Goal: Obtain resource: Download file/media

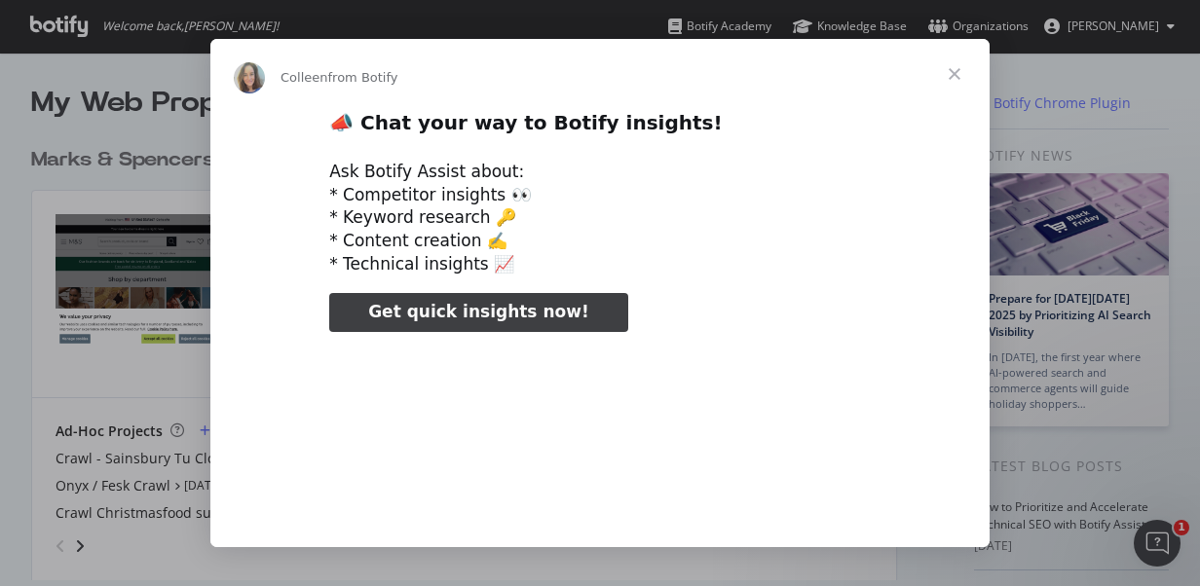
type input "879126"
click at [958, 72] on span "Close" at bounding box center [954, 74] width 70 height 70
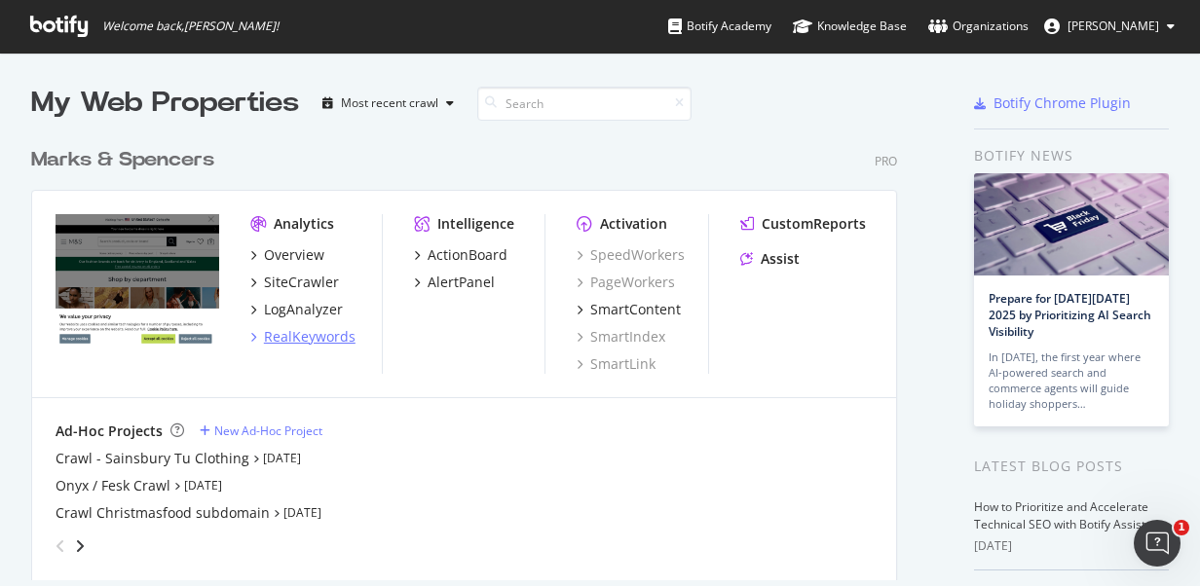
click at [300, 333] on div "RealKeywords" at bounding box center [310, 336] width 92 height 19
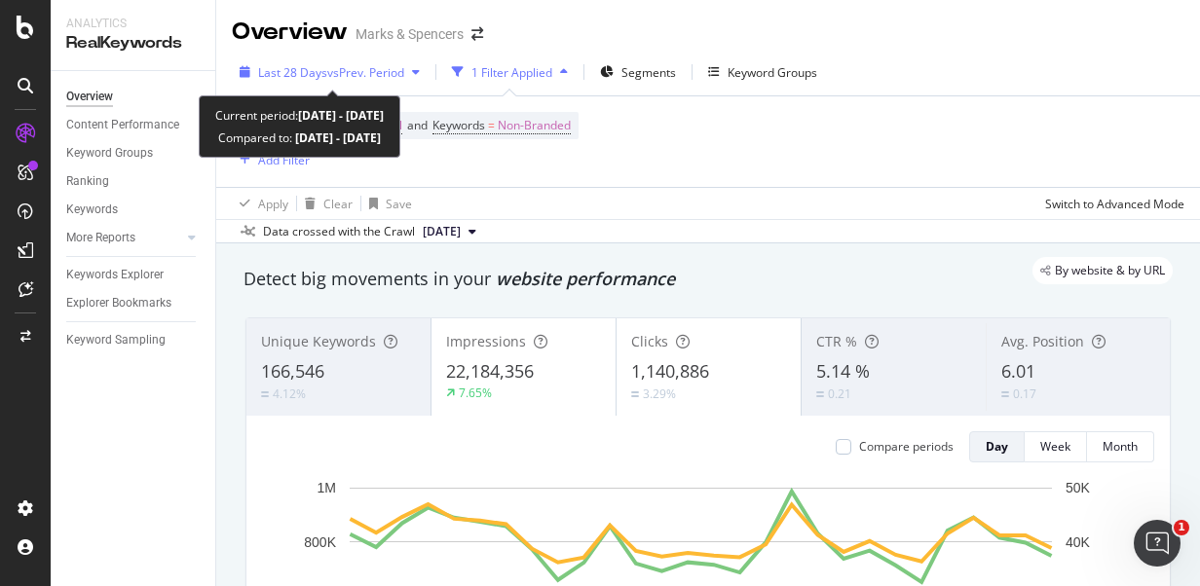
click at [426, 79] on div "Last 28 Days vs Prev. Period" at bounding box center [330, 71] width 196 height 29
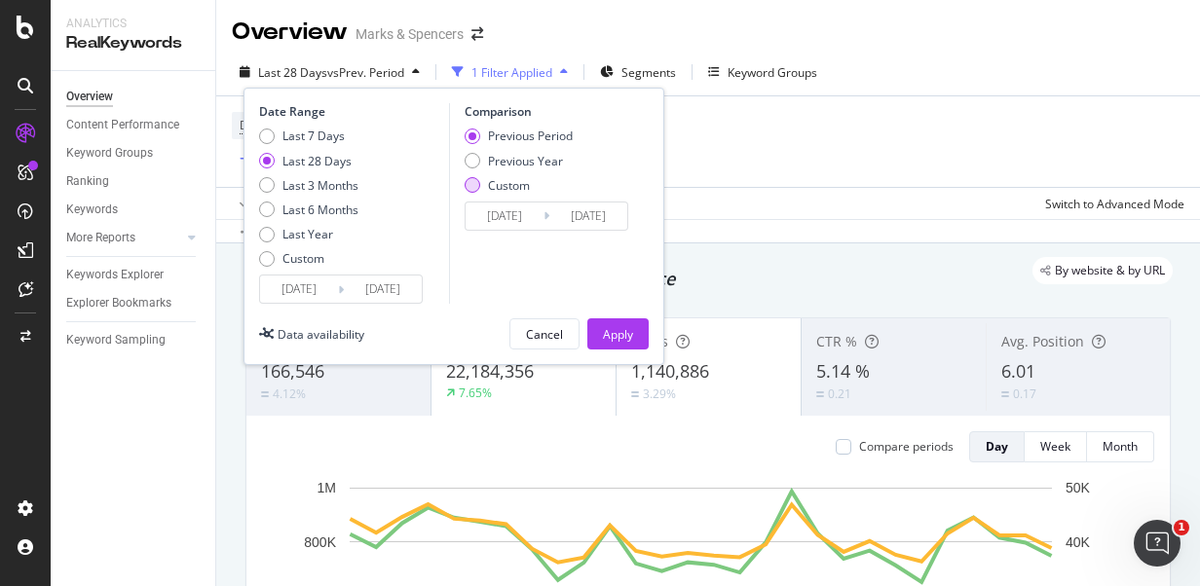
click at [493, 191] on div "Custom" at bounding box center [509, 185] width 42 height 17
click at [284, 257] on div "Custom" at bounding box center [303, 258] width 42 height 17
click at [372, 290] on input "[DATE]" at bounding box center [383, 289] width 78 height 27
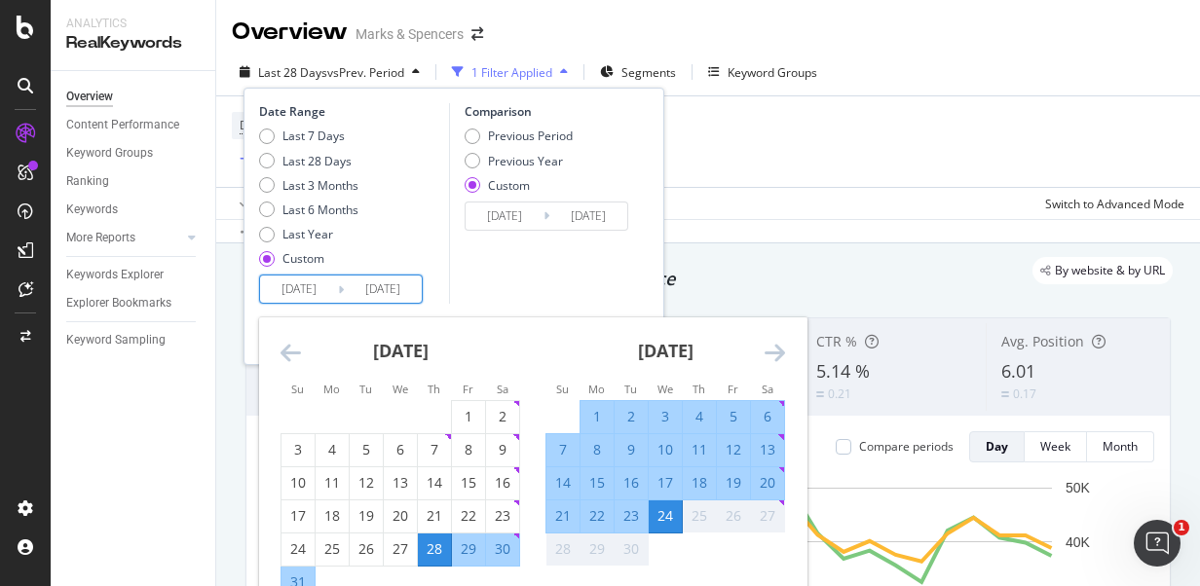
scroll to position [97, 0]
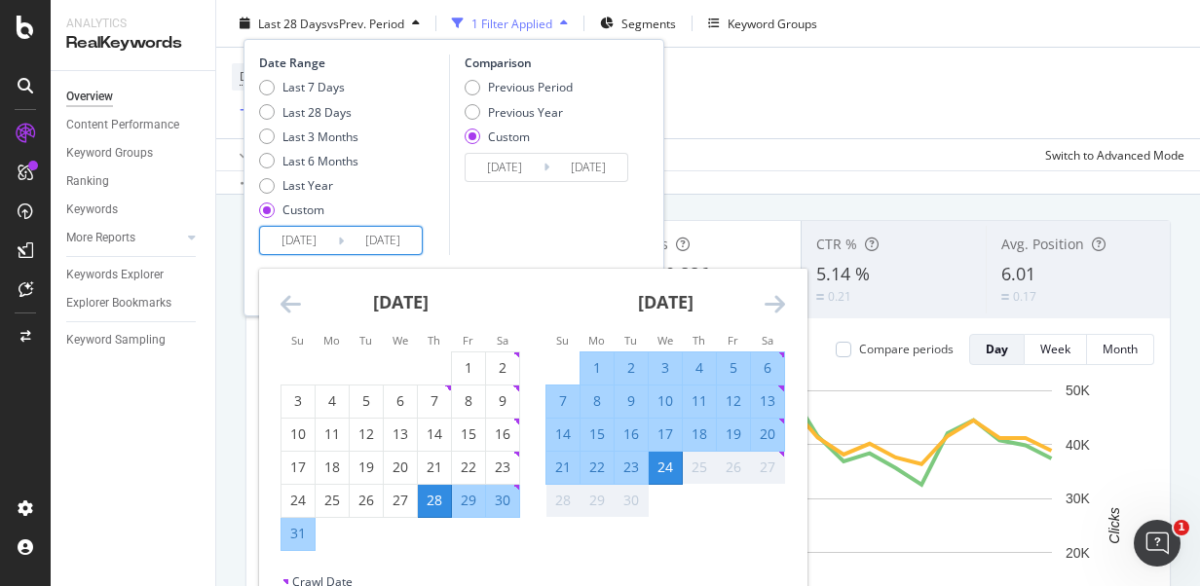
click at [717, 434] on div "19" at bounding box center [733, 434] width 33 height 19
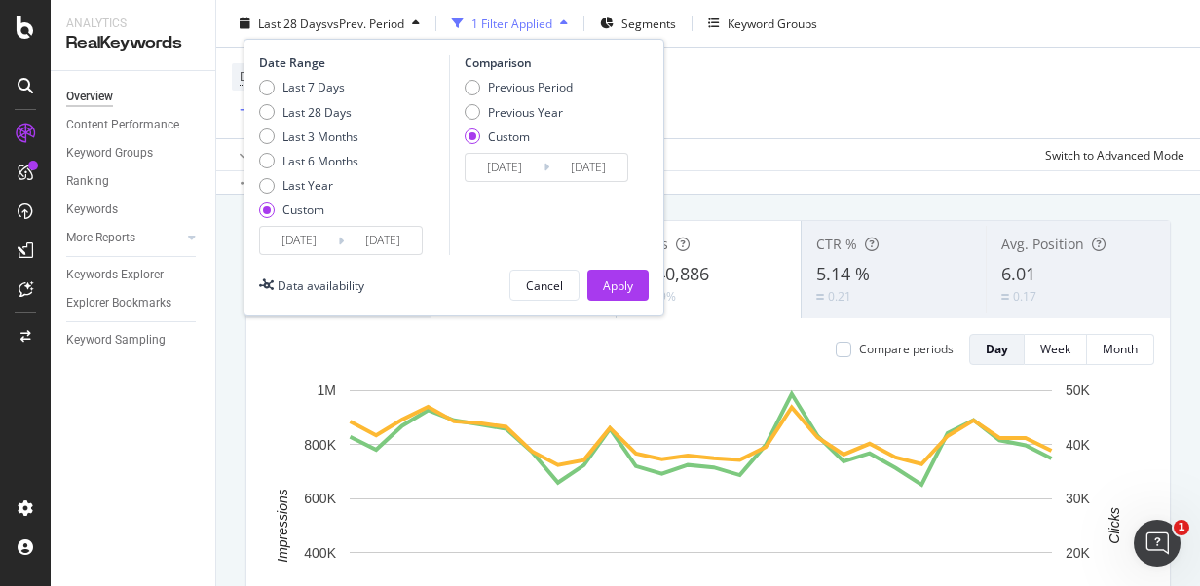
click at [399, 230] on input "2025/09/19" at bounding box center [383, 240] width 78 height 27
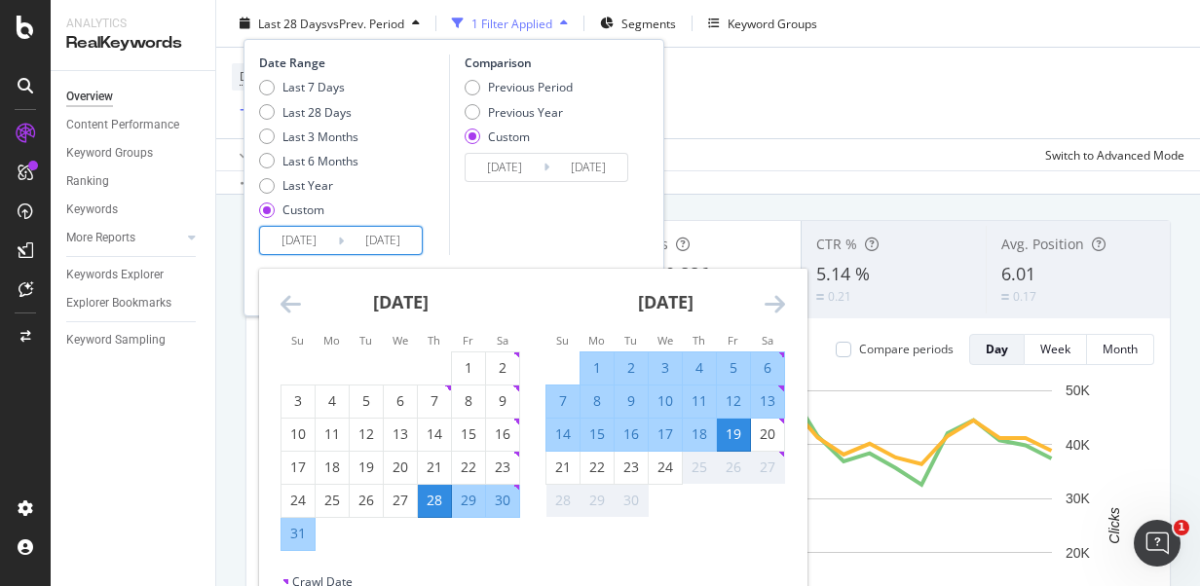
click at [691, 429] on div "18" at bounding box center [699, 434] width 33 height 19
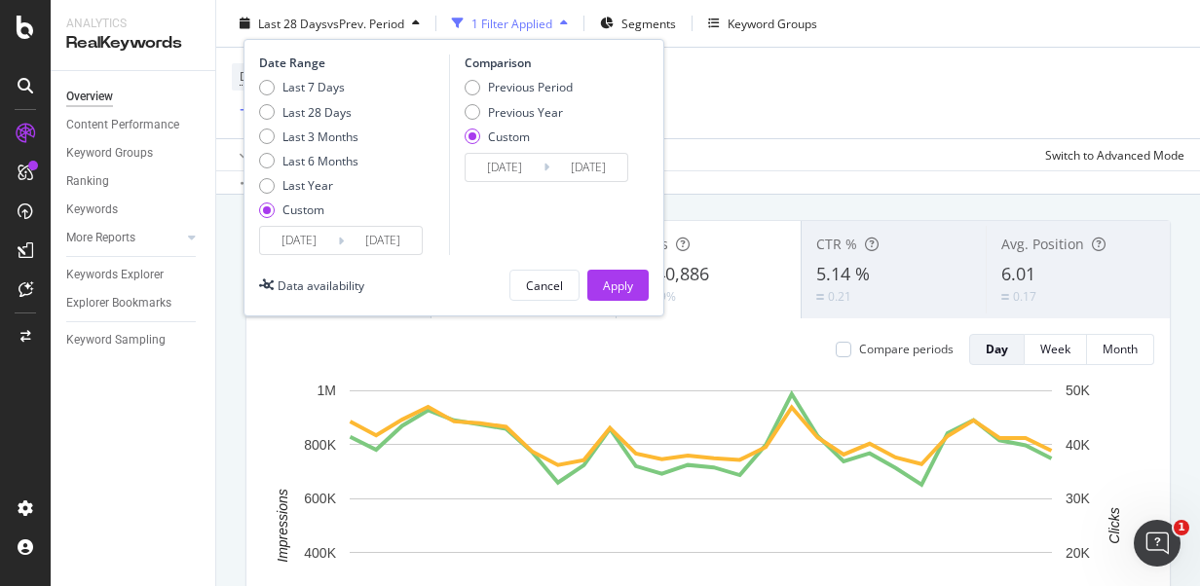
click at [372, 248] on input "[DATE]" at bounding box center [383, 240] width 78 height 27
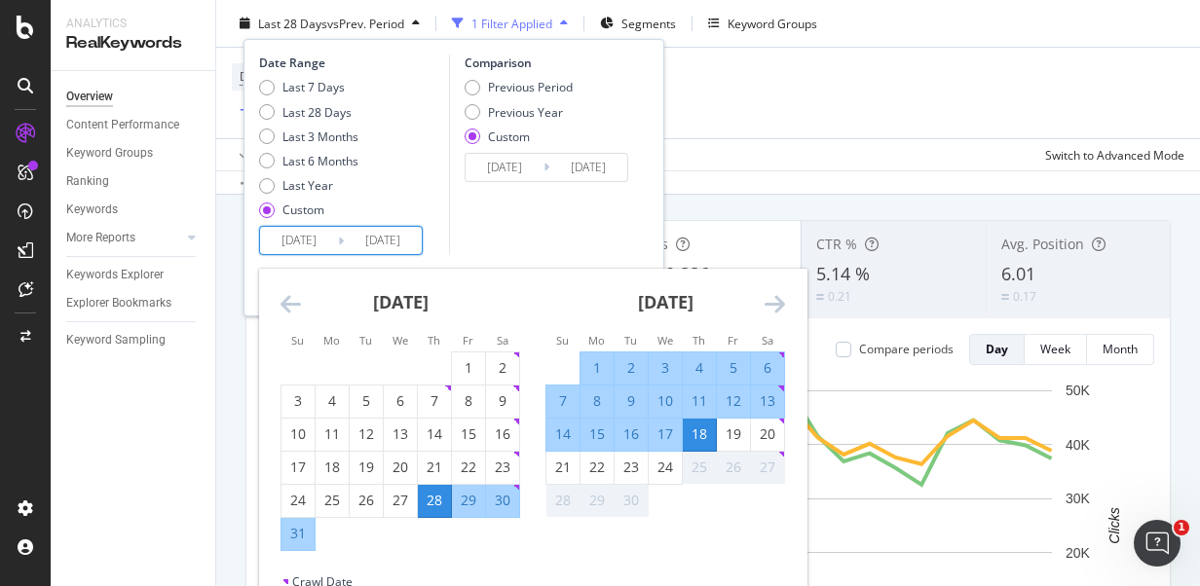
click at [703, 435] on div "18" at bounding box center [699, 434] width 33 height 19
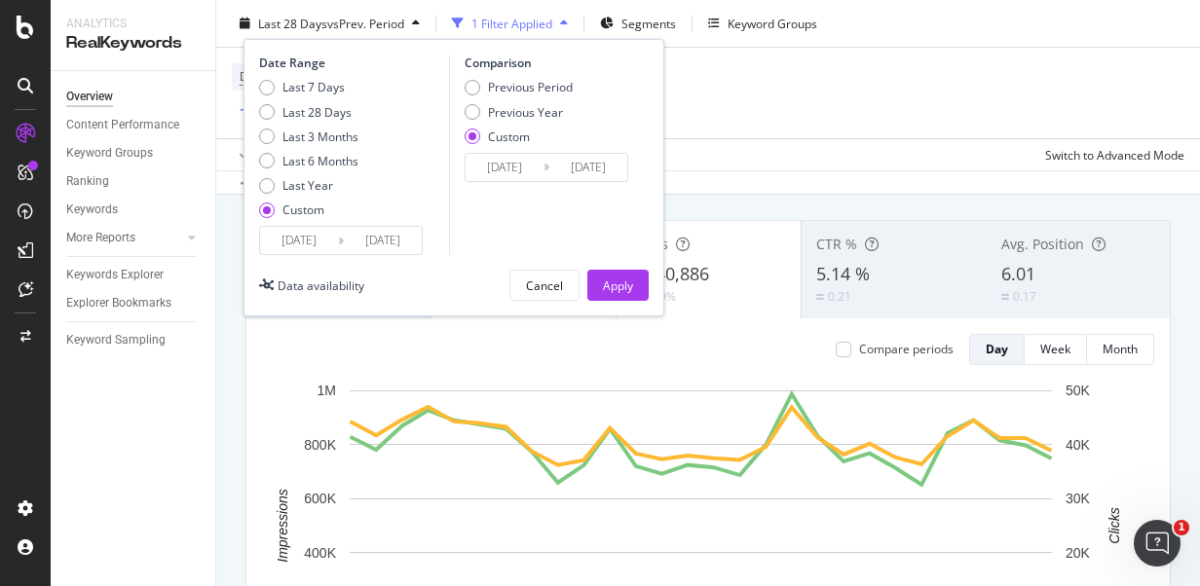
click at [394, 238] on input "[DATE]" at bounding box center [383, 240] width 78 height 27
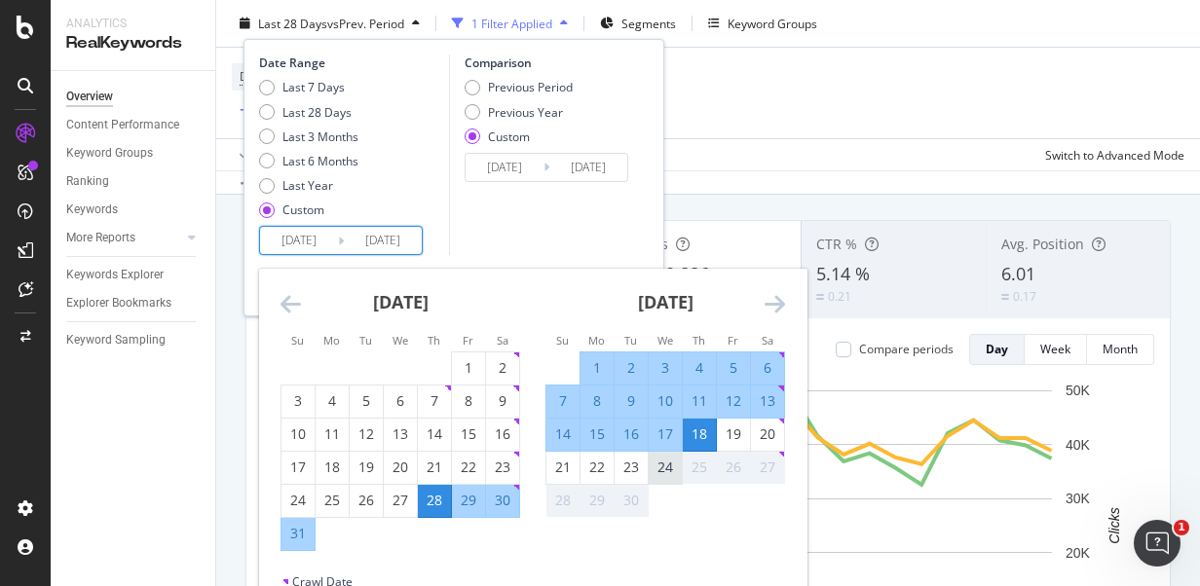
click at [659, 469] on div "24" at bounding box center [665, 467] width 33 height 19
type input "[DATE]"
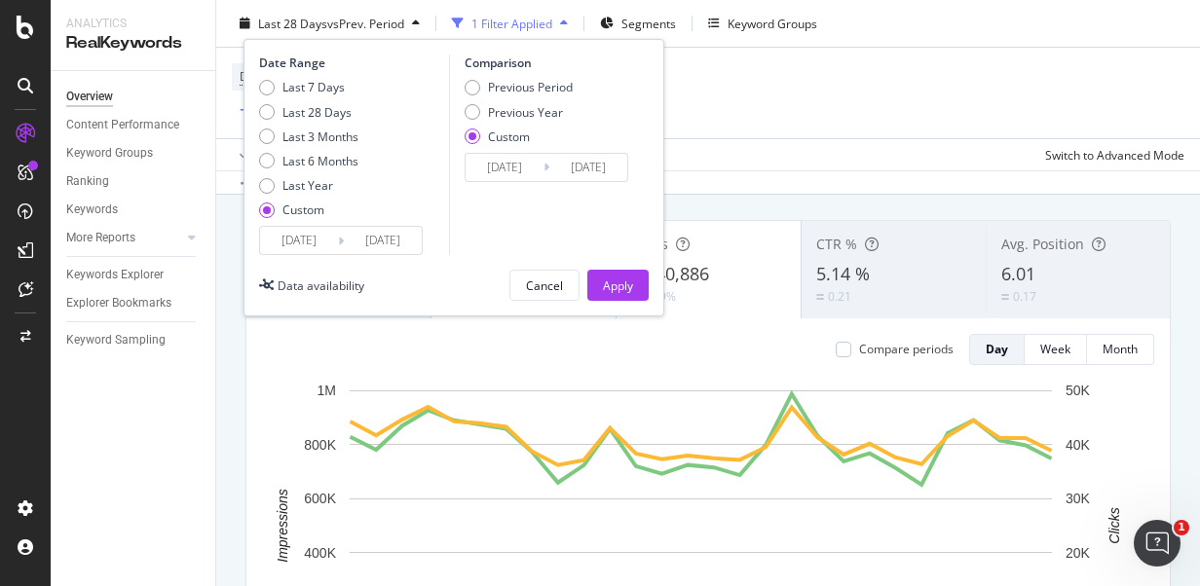
click at [299, 240] on input "2025/08/28" at bounding box center [299, 240] width 78 height 27
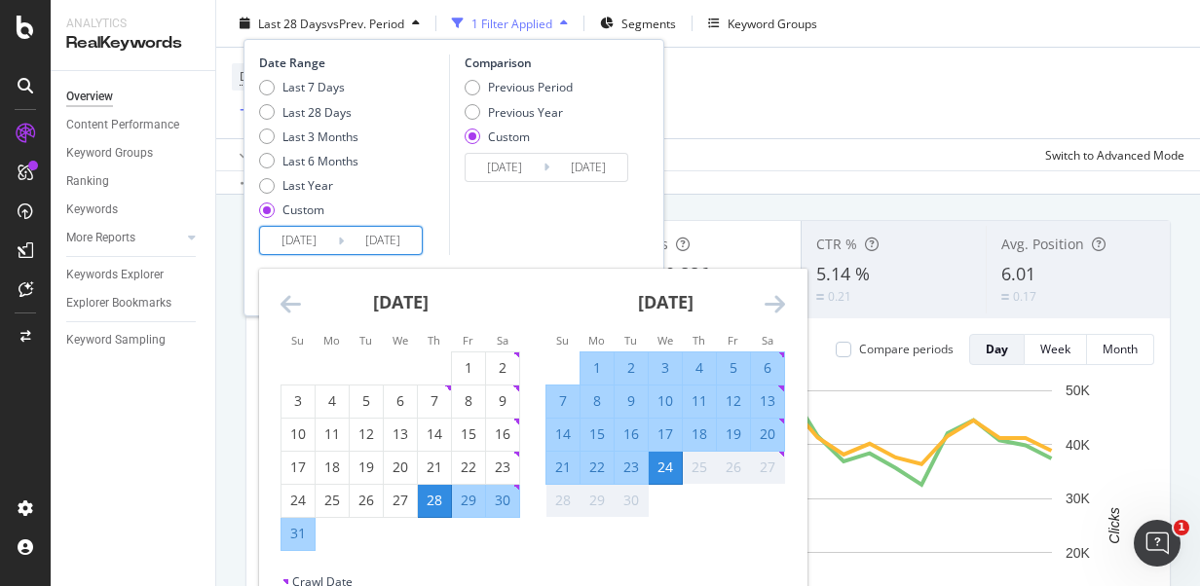
click at [699, 434] on div "18" at bounding box center [699, 434] width 33 height 19
type input "[DATE]"
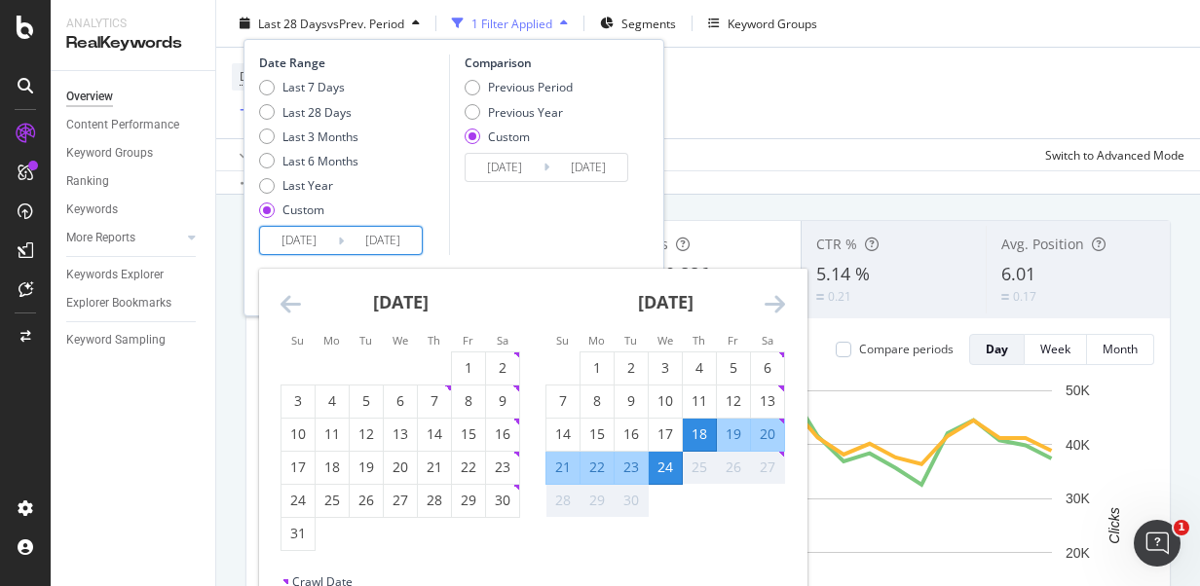
click at [489, 244] on div "Comparison Previous Period Previous Year Custom 2025/07/31 Navigate forward to …" at bounding box center [541, 155] width 185 height 201
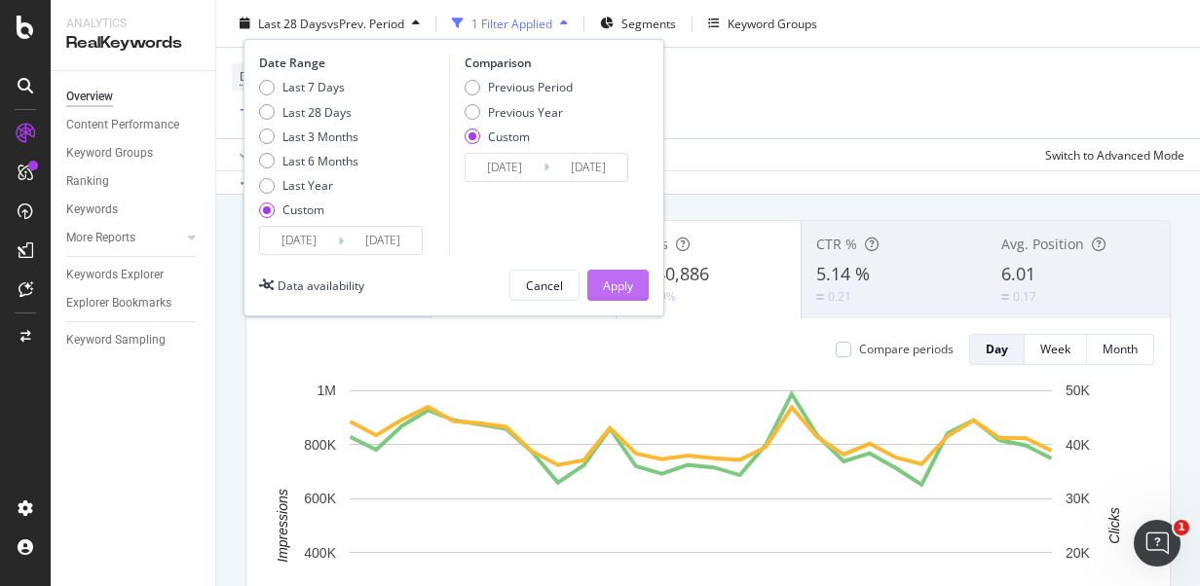
click at [606, 289] on div "Apply" at bounding box center [618, 285] width 30 height 17
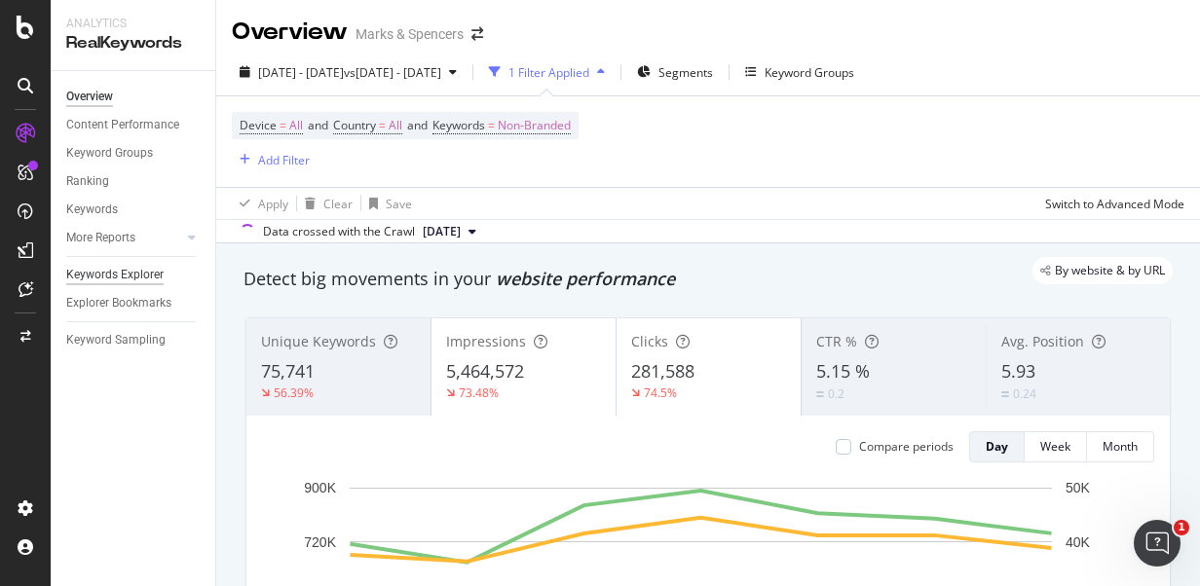
click at [151, 275] on div "Keywords Explorer" at bounding box center [114, 275] width 97 height 20
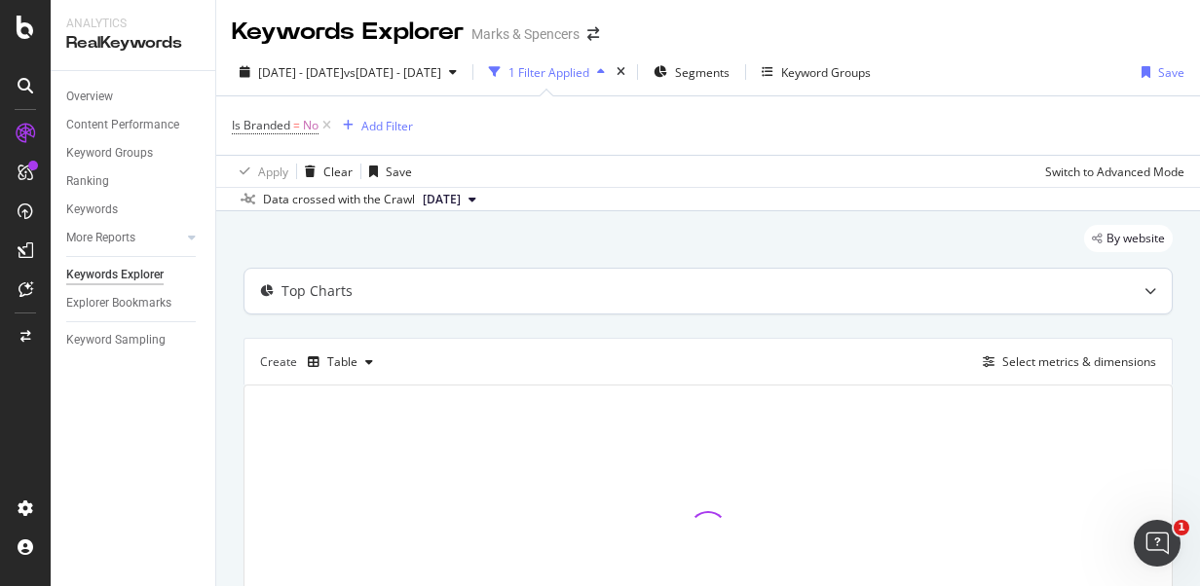
scroll to position [158, 0]
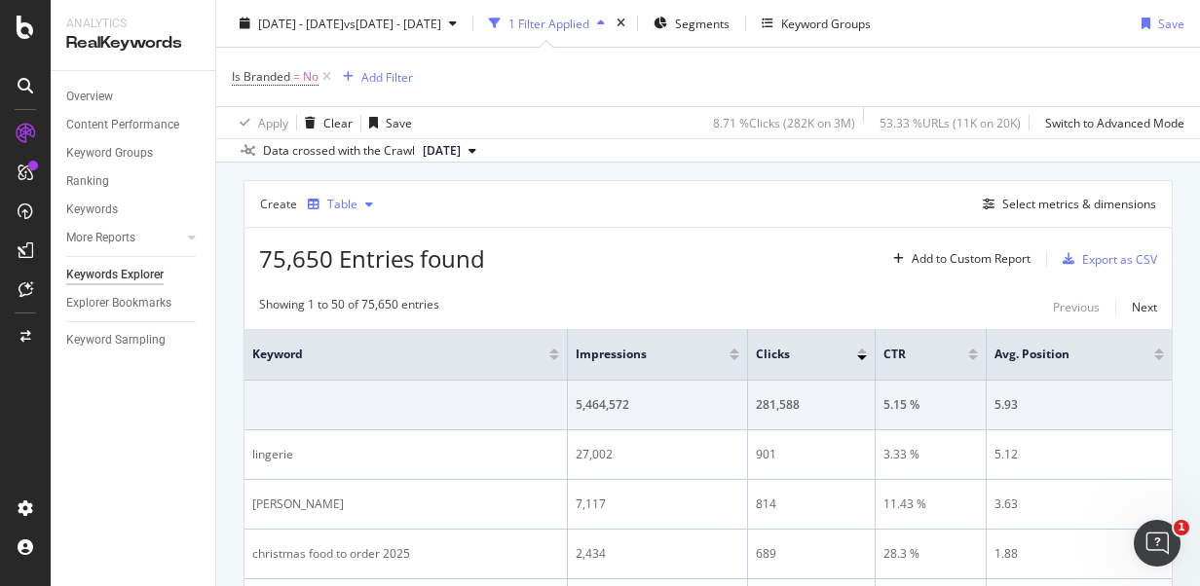
click at [367, 205] on icon "button" at bounding box center [369, 205] width 8 height 12
click at [450, 204] on div "Create Table Select metrics & dimensions" at bounding box center [707, 203] width 929 height 47
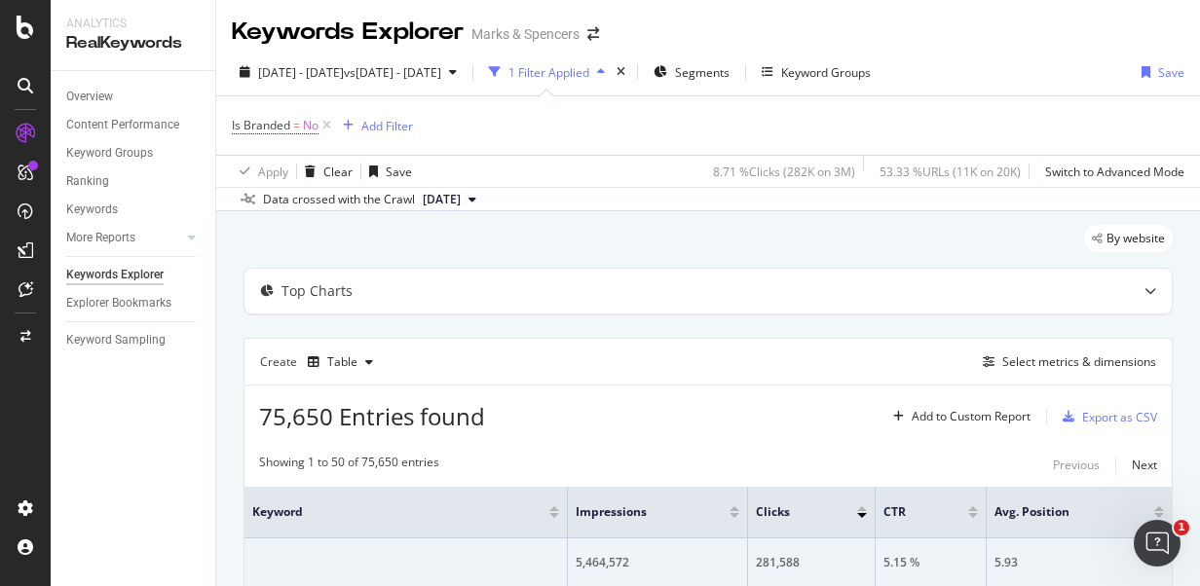
scroll to position [0, 0]
click at [1090, 409] on div "Export as CSV" at bounding box center [1119, 417] width 75 height 17
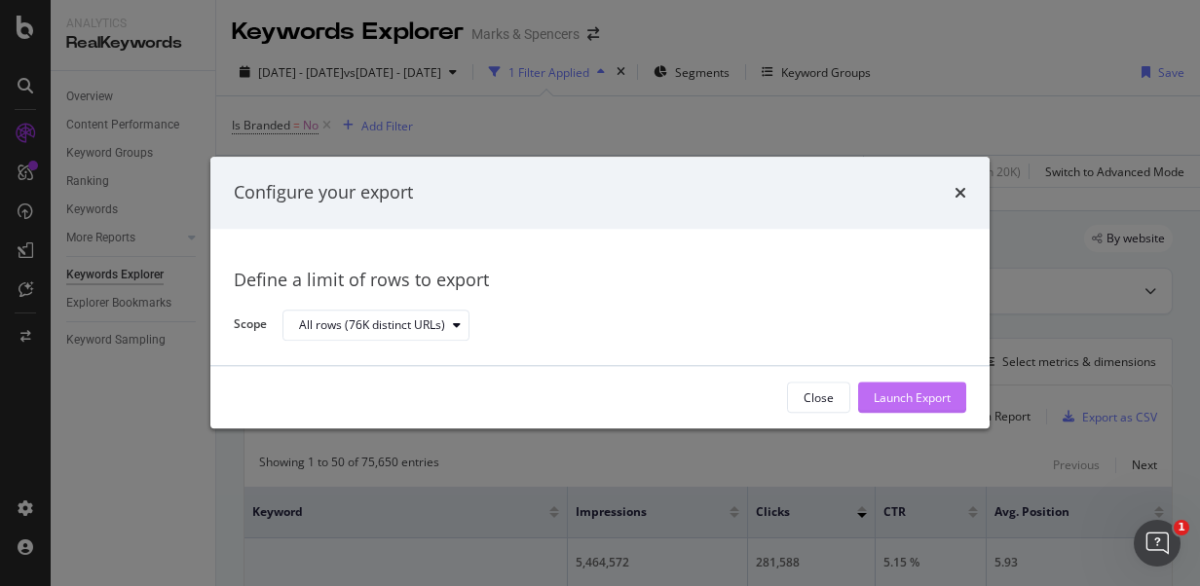
click at [897, 398] on div "Launch Export" at bounding box center [912, 398] width 77 height 17
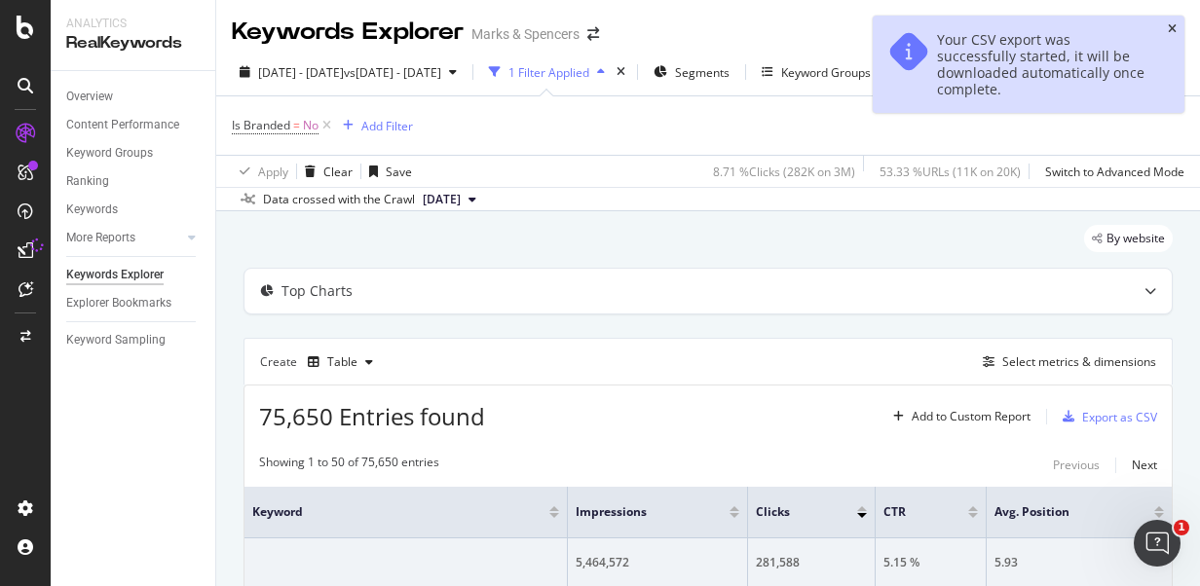
click at [1169, 26] on icon "close toast" at bounding box center [1172, 29] width 9 height 12
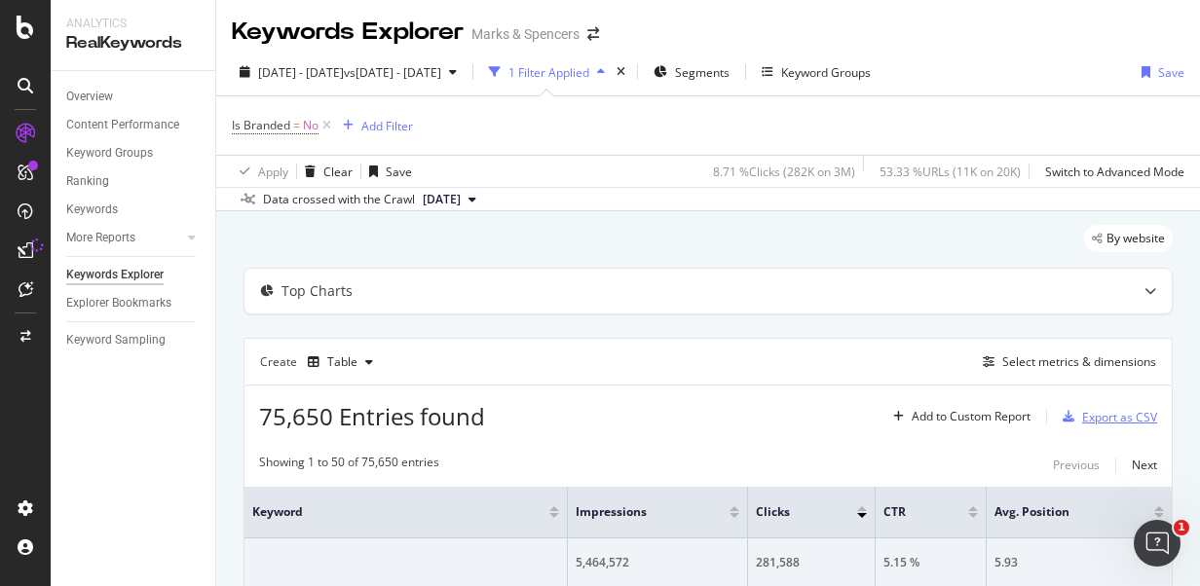
click at [1130, 414] on div "Export as CSV" at bounding box center [1119, 417] width 75 height 17
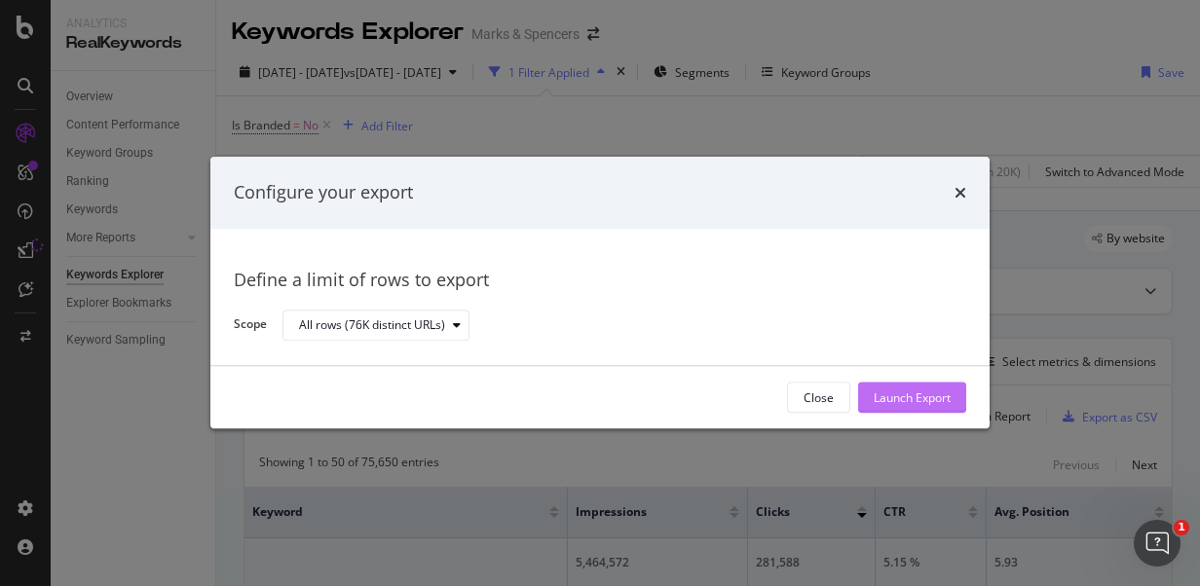
click at [890, 400] on div "Launch Export" at bounding box center [912, 398] width 77 height 17
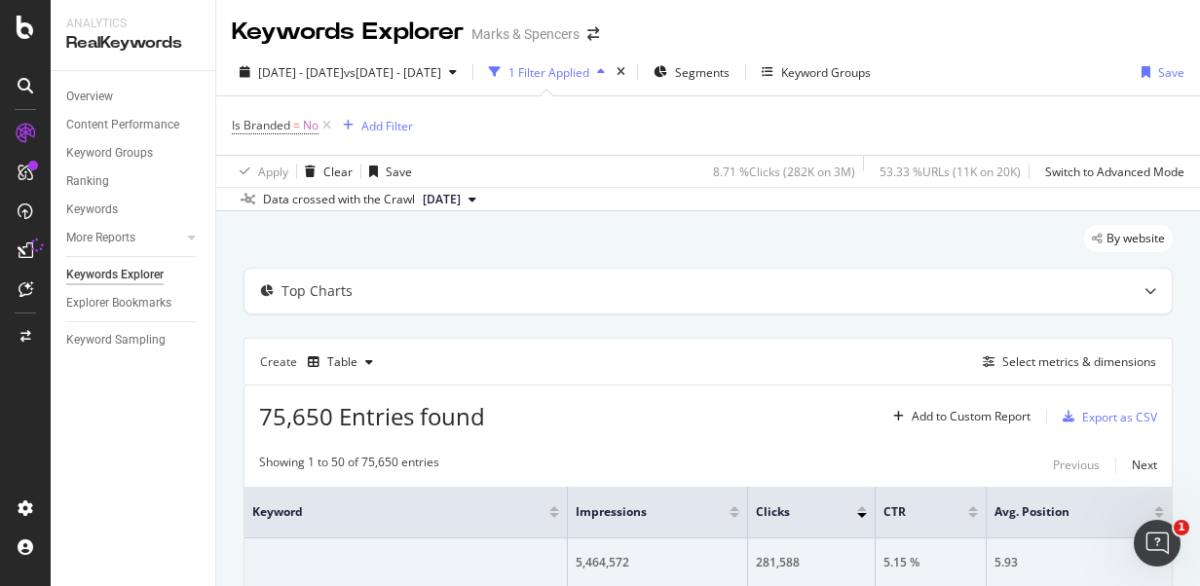
click at [1064, 30] on div "Keywords Explorer Marks & Spencers" at bounding box center [708, 24] width 984 height 49
click at [344, 585] on html "Analytics RealKeywords Overview Content Performance Keyword Groups Ranking Keyw…" at bounding box center [600, 293] width 1200 height 586
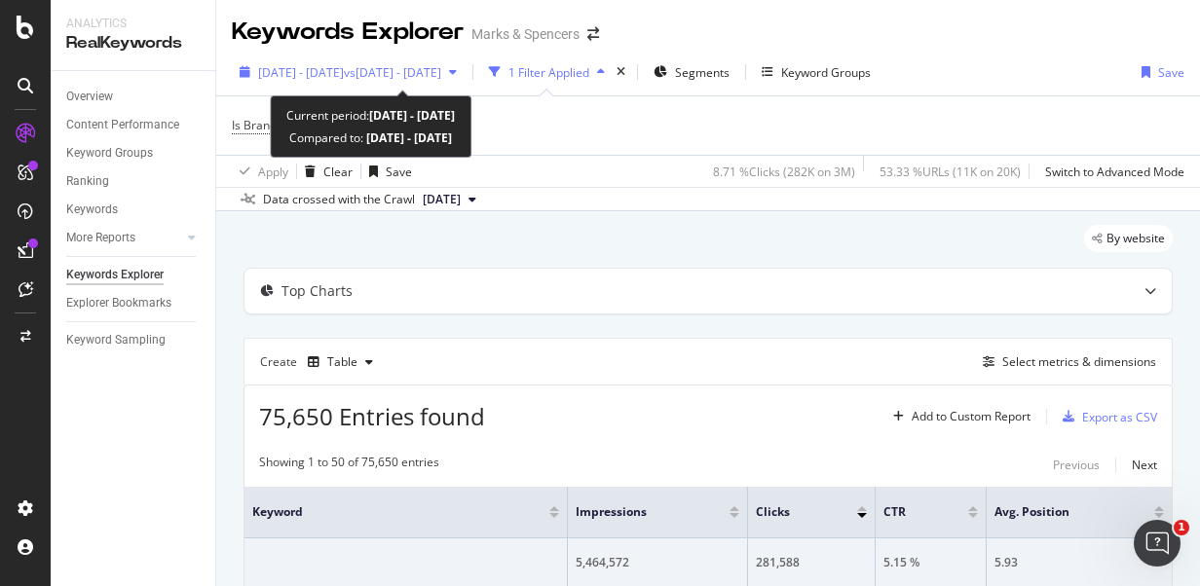
click at [343, 70] on span "[DATE] - [DATE]" at bounding box center [301, 72] width 86 height 17
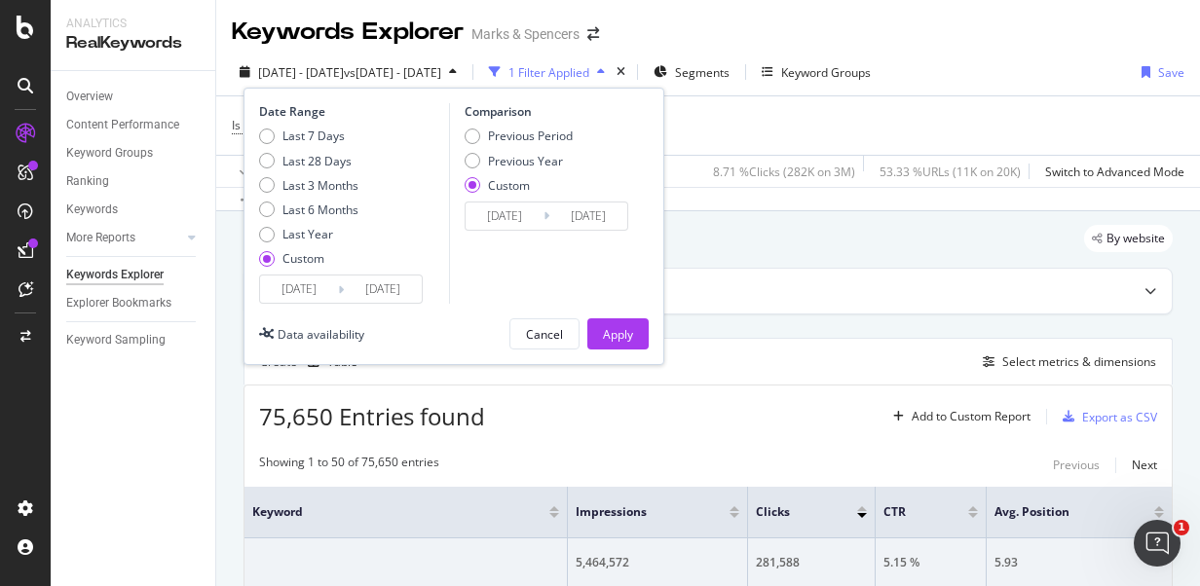
drag, startPoint x: 667, startPoint y: 12, endPoint x: 712, endPoint y: 11, distance: 44.8
click at [668, 12] on div "Keywords Explorer Marks & Spencers" at bounding box center [708, 24] width 984 height 49
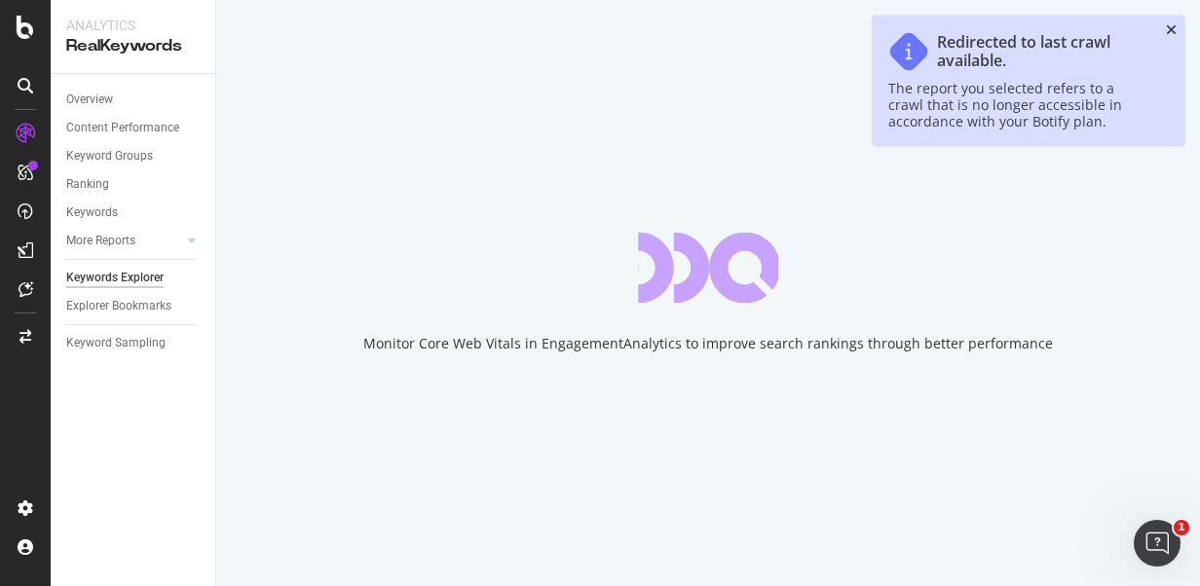
click at [1171, 29] on icon "close toast" at bounding box center [1171, 30] width 11 height 14
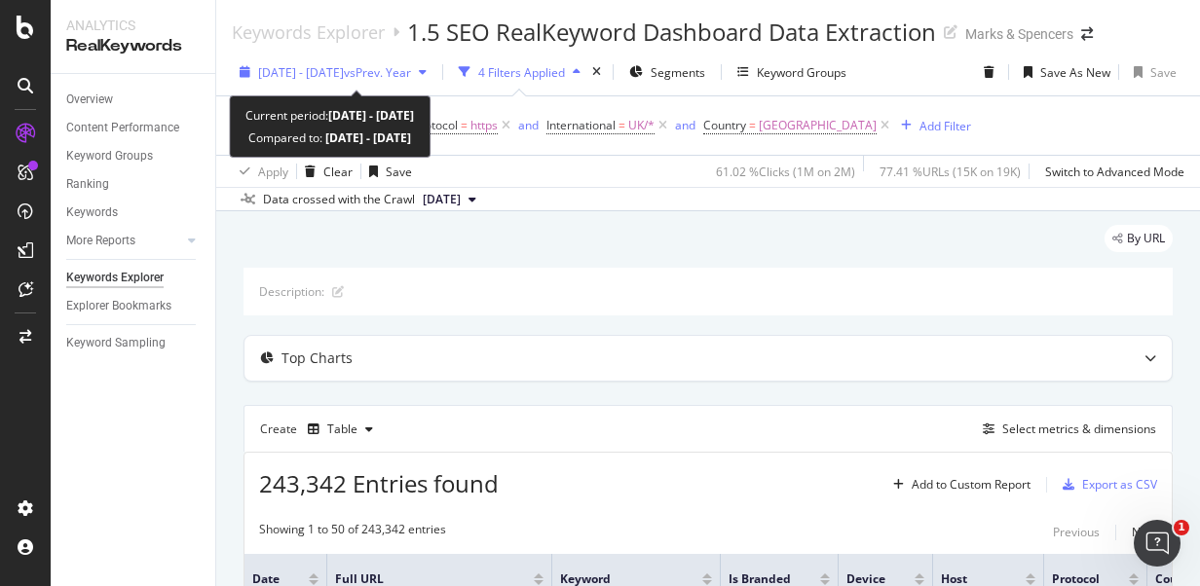
click at [391, 79] on span "vs Prev. Year" at bounding box center [377, 72] width 67 height 17
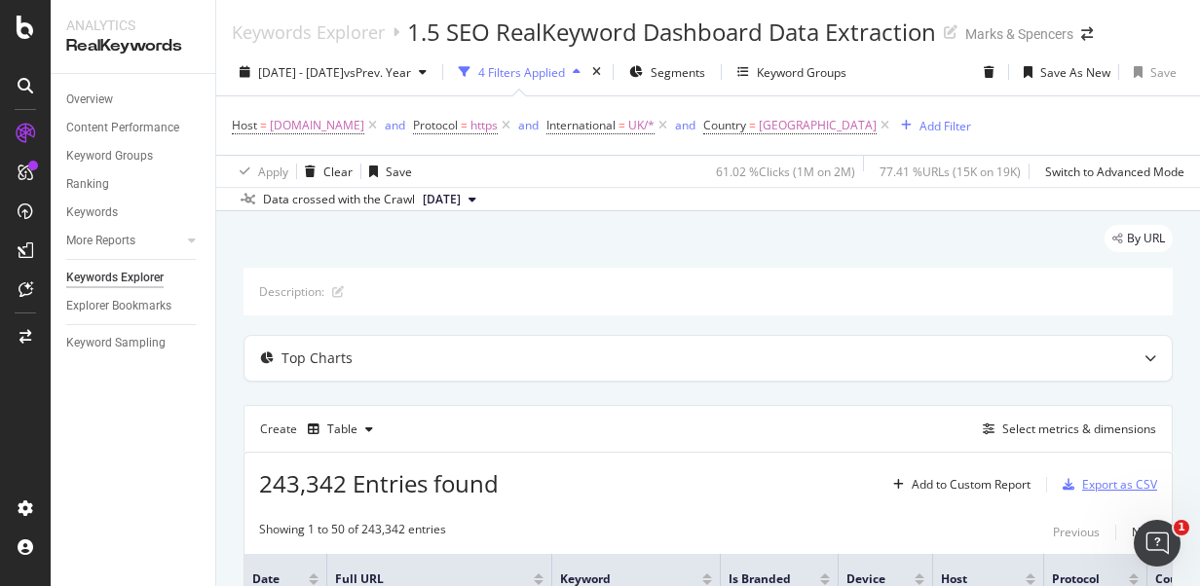
click at [1094, 485] on div "Export as CSV" at bounding box center [1119, 484] width 75 height 17
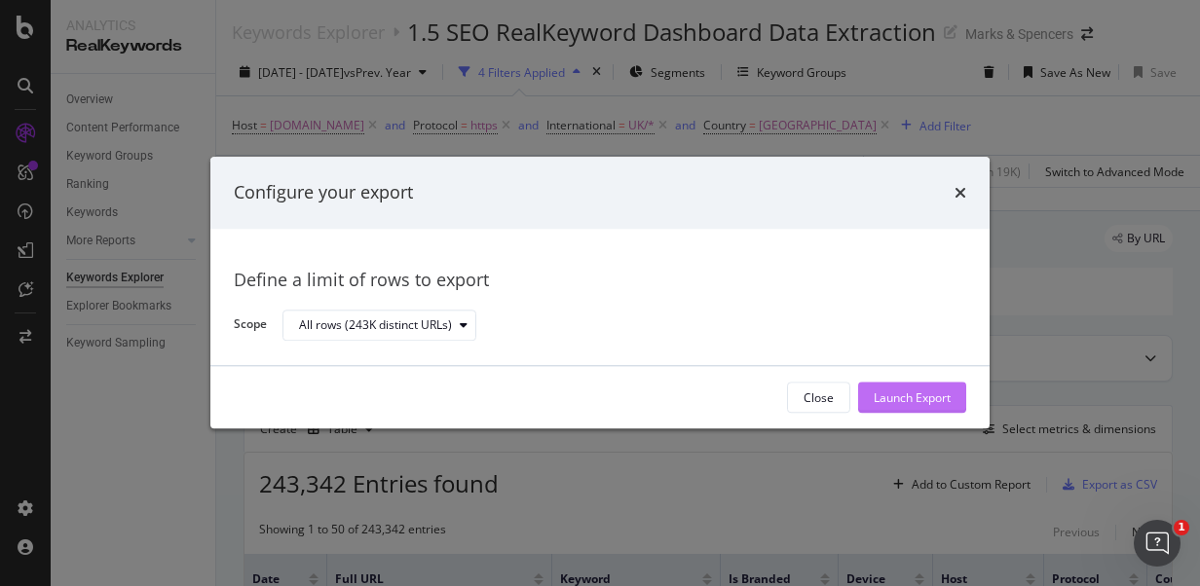
click at [865, 389] on button "Launch Export" at bounding box center [912, 398] width 108 height 31
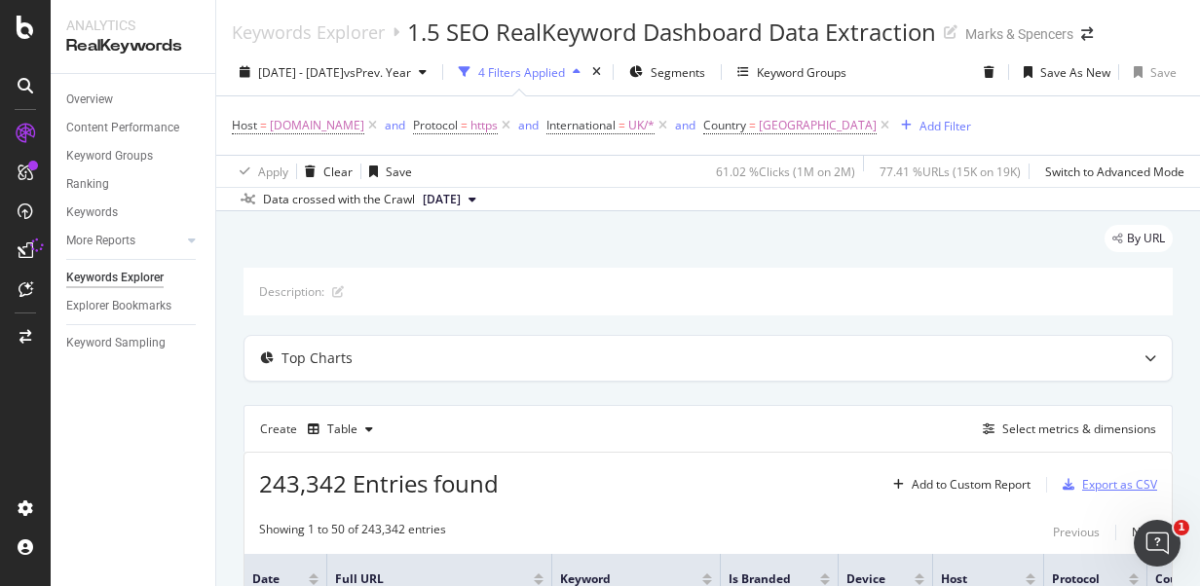
click at [1082, 476] on div "Export as CSV" at bounding box center [1119, 484] width 75 height 17
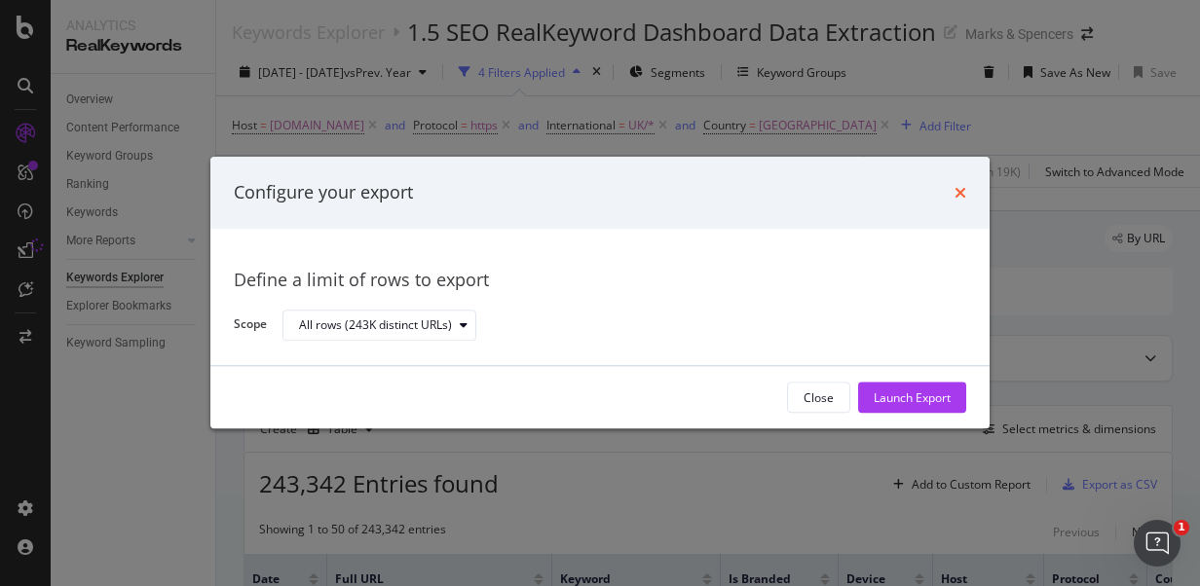
click at [959, 193] on icon "times" at bounding box center [960, 193] width 12 height 16
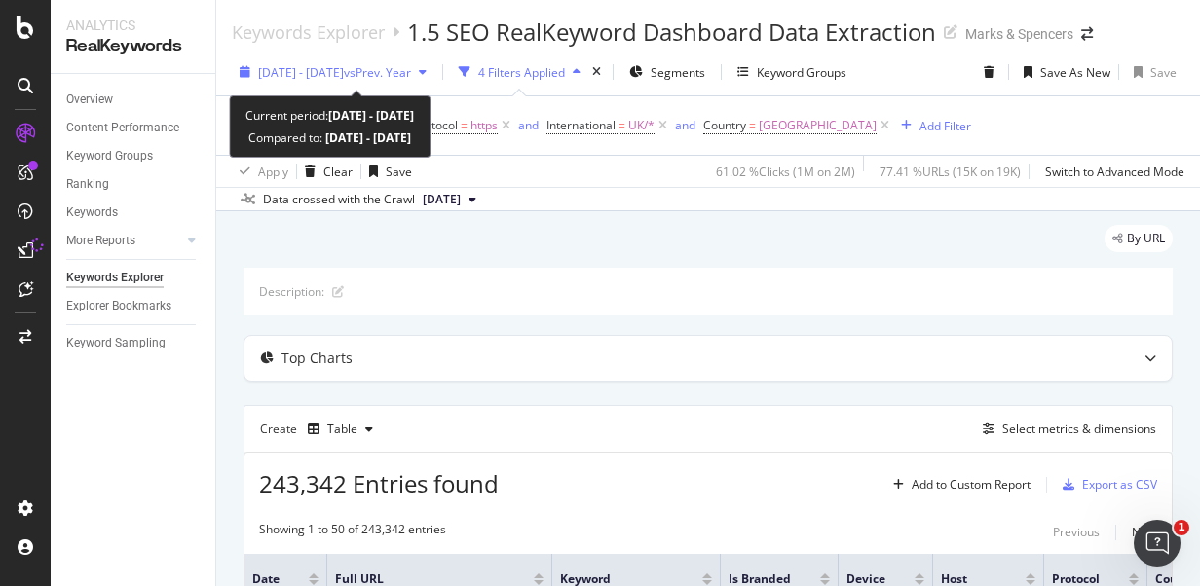
click at [334, 72] on span "[DATE] - [DATE]" at bounding box center [301, 72] width 86 height 17
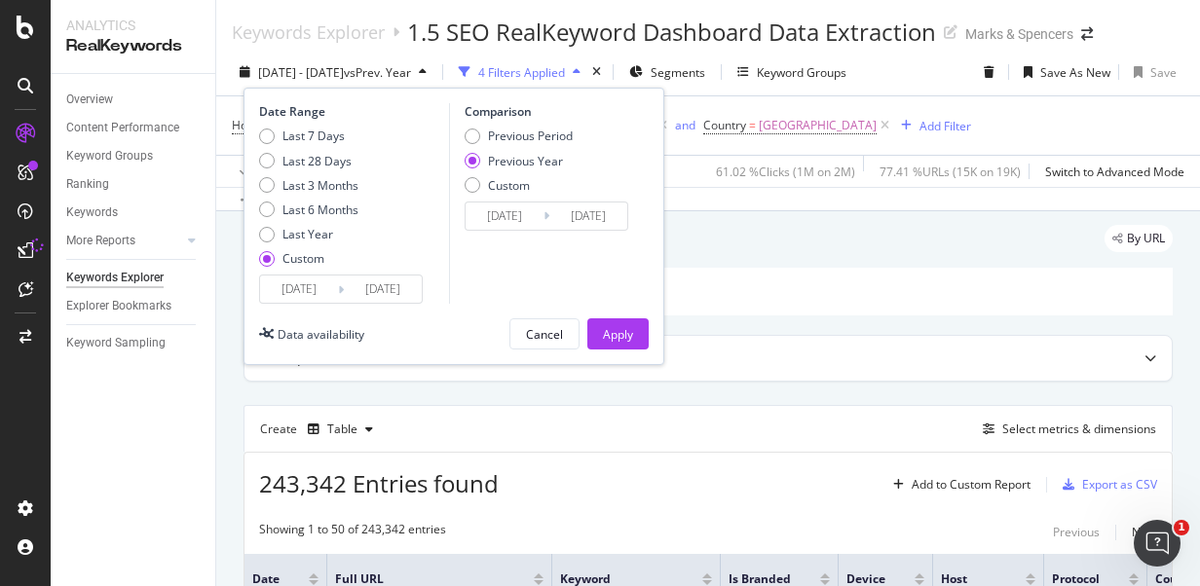
click at [314, 292] on input "[DATE]" at bounding box center [299, 289] width 78 height 27
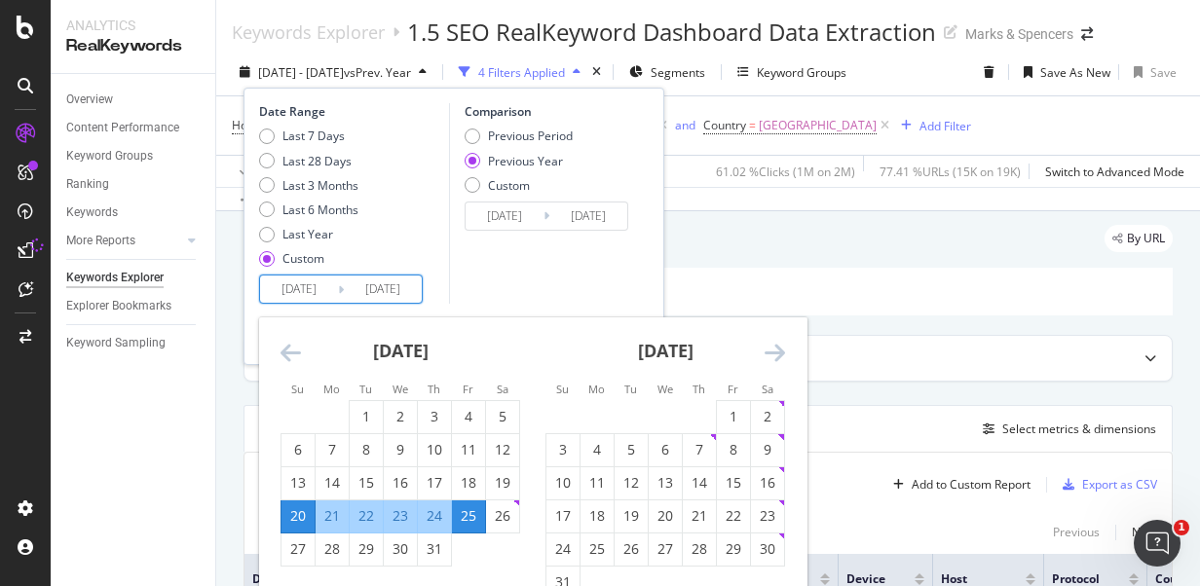
click at [777, 361] on icon "Move forward to switch to the next month." at bounding box center [775, 352] width 20 height 23
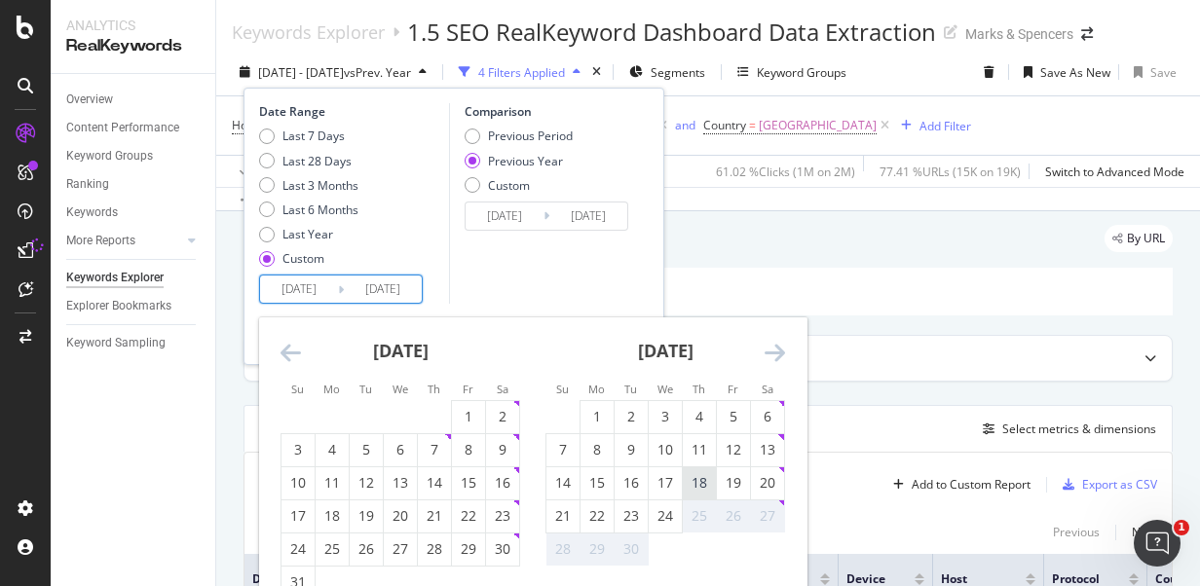
click at [691, 480] on div "18" at bounding box center [699, 482] width 33 height 19
type input "[DATE]"
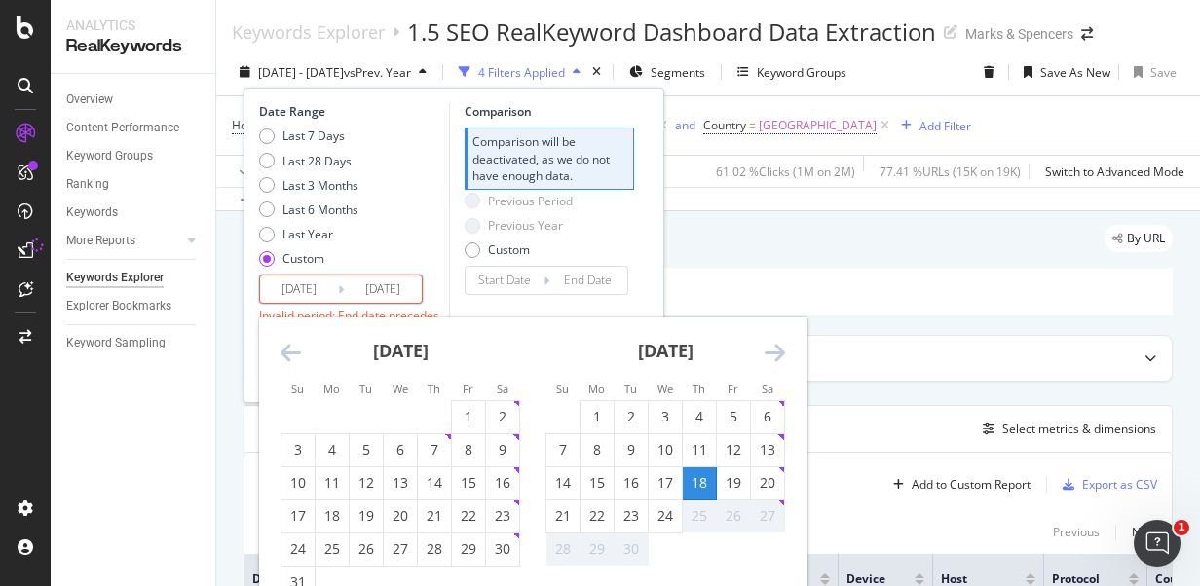
click at [389, 294] on input "[DATE]" at bounding box center [383, 289] width 78 height 27
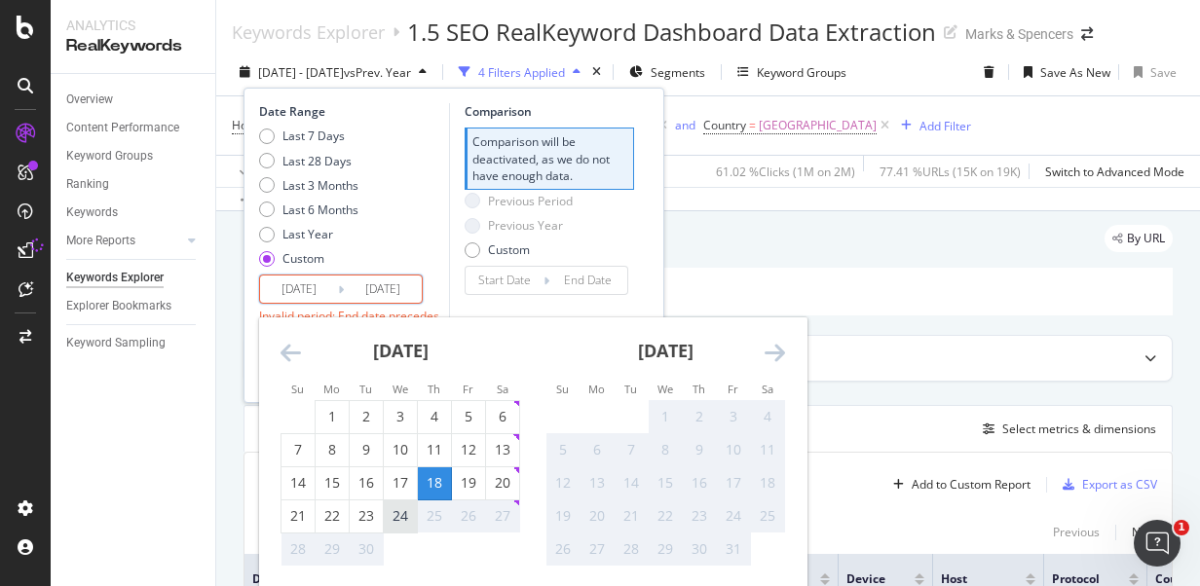
click at [393, 516] on div "24" at bounding box center [400, 515] width 33 height 19
type input "[DATE]"
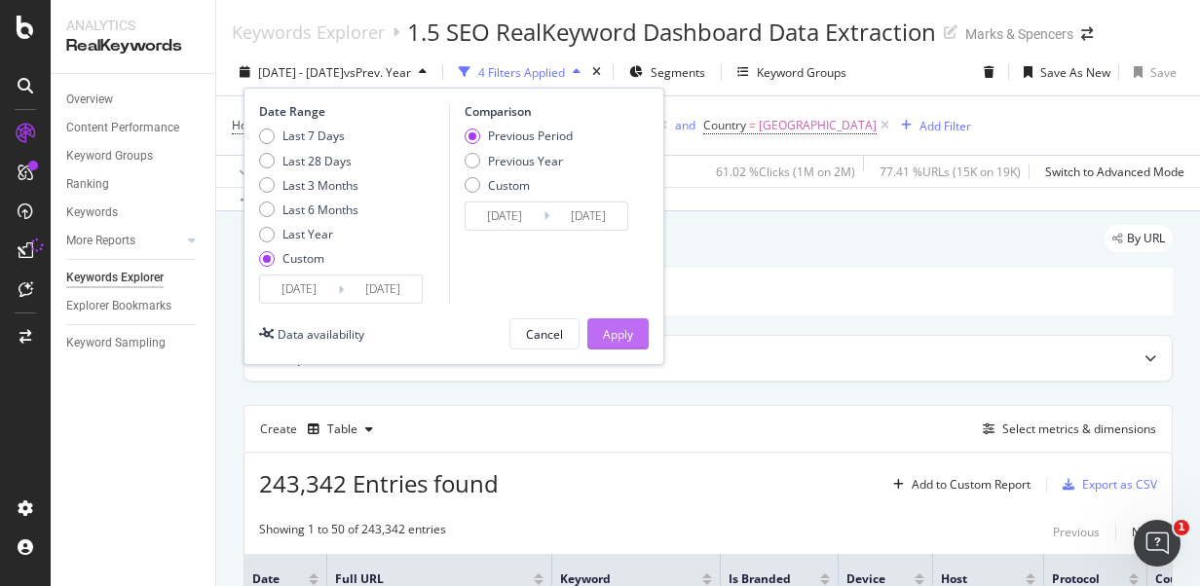
click at [625, 326] on div "Apply" at bounding box center [618, 334] width 30 height 17
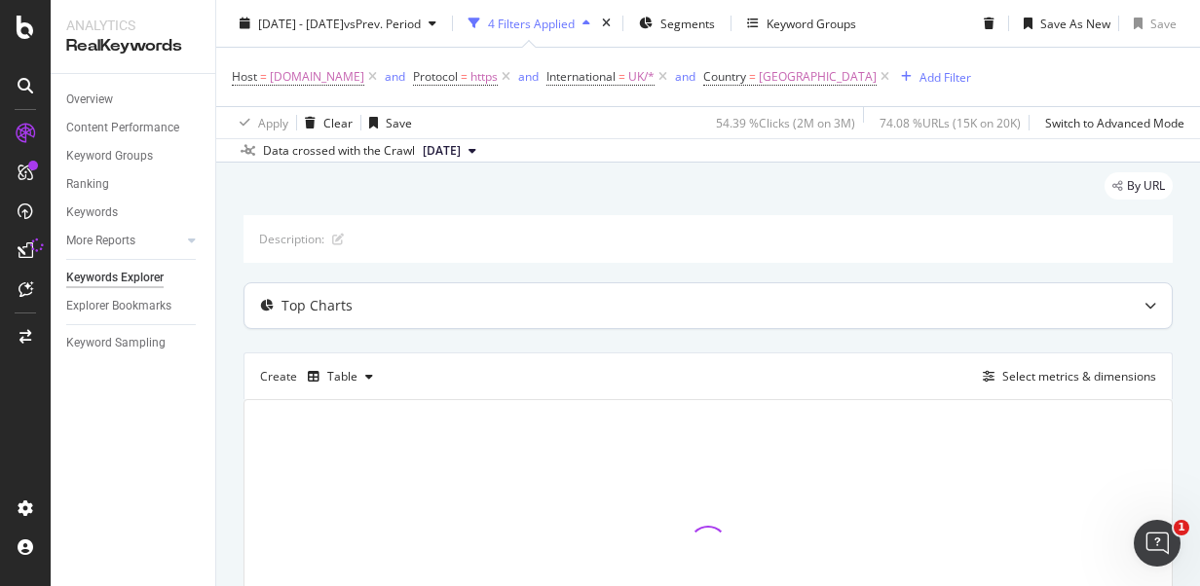
scroll to position [97, 0]
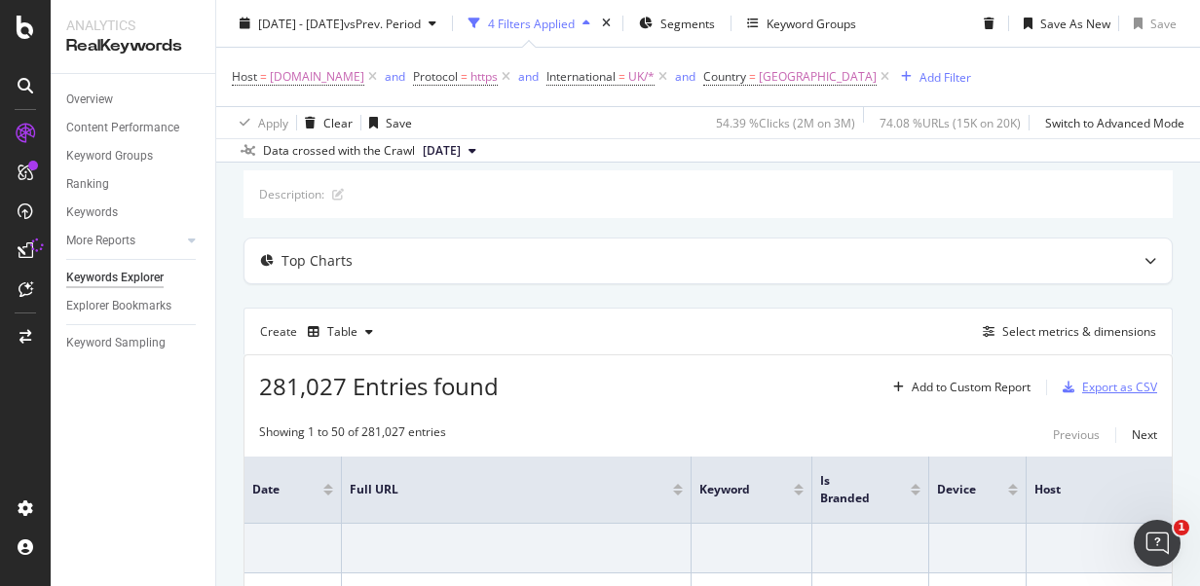
click at [1082, 379] on div "Export as CSV" at bounding box center [1119, 387] width 75 height 17
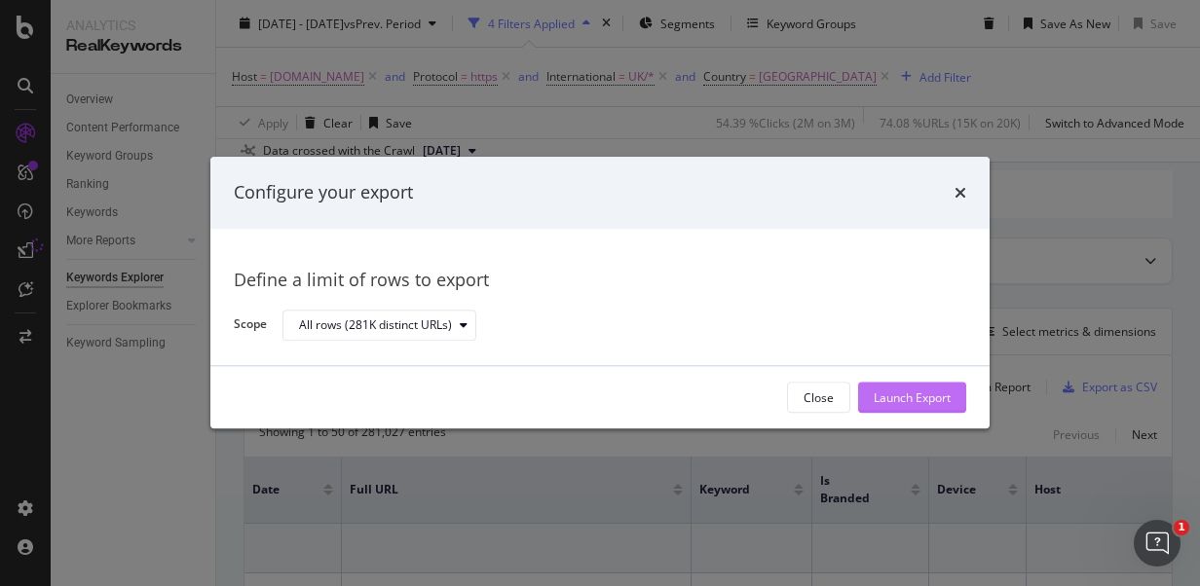
click at [900, 409] on div "Launch Export" at bounding box center [912, 398] width 77 height 29
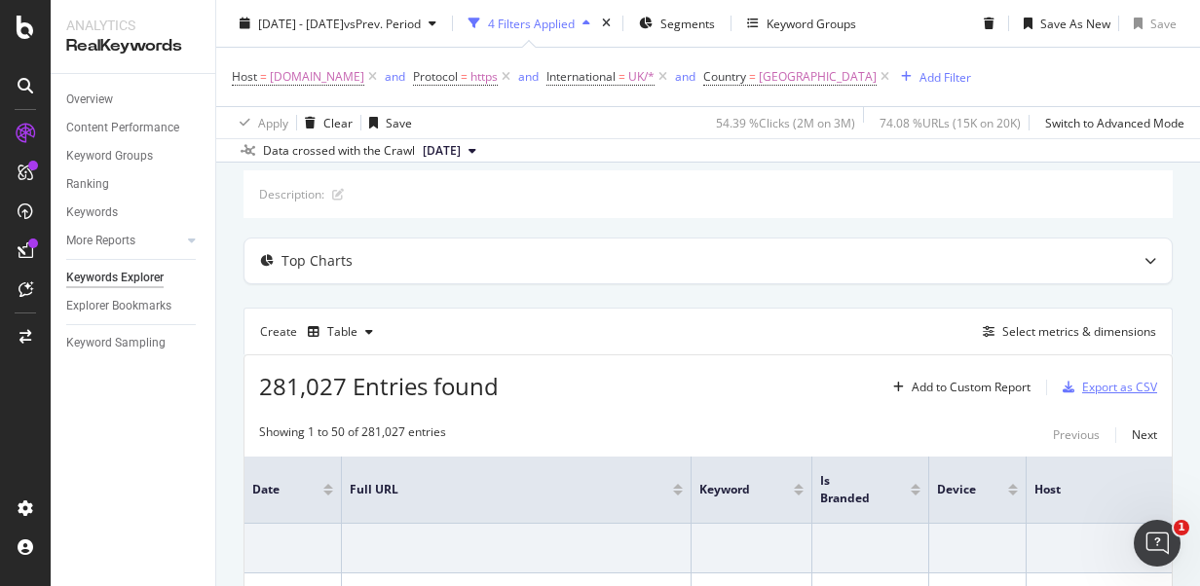
click at [1089, 388] on div "Export as CSV" at bounding box center [1119, 387] width 75 height 17
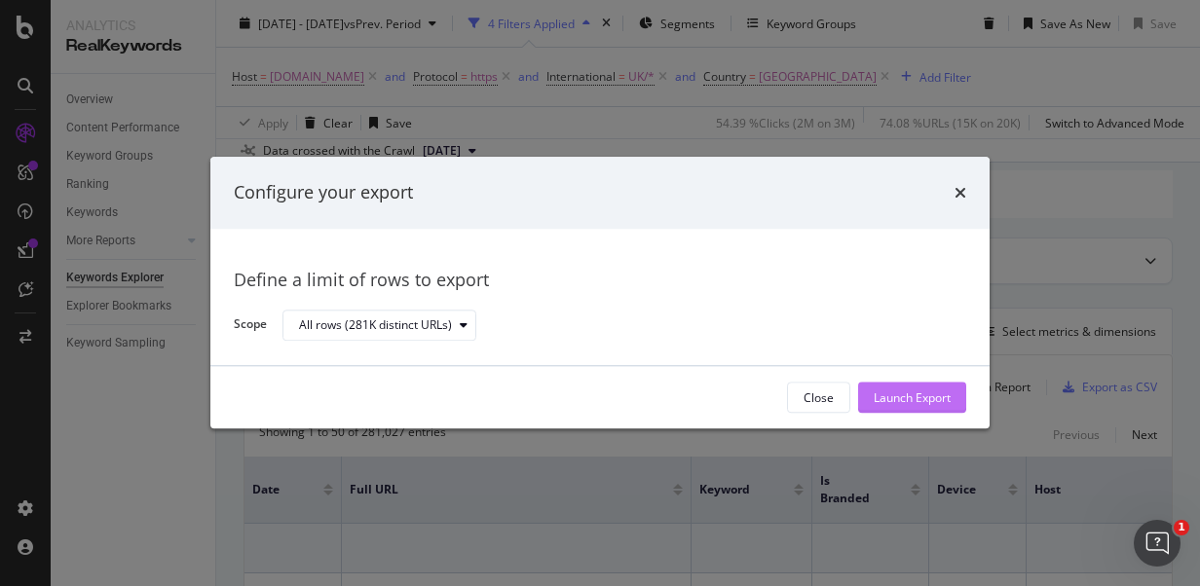
click at [915, 397] on div "Launch Export" at bounding box center [912, 398] width 77 height 17
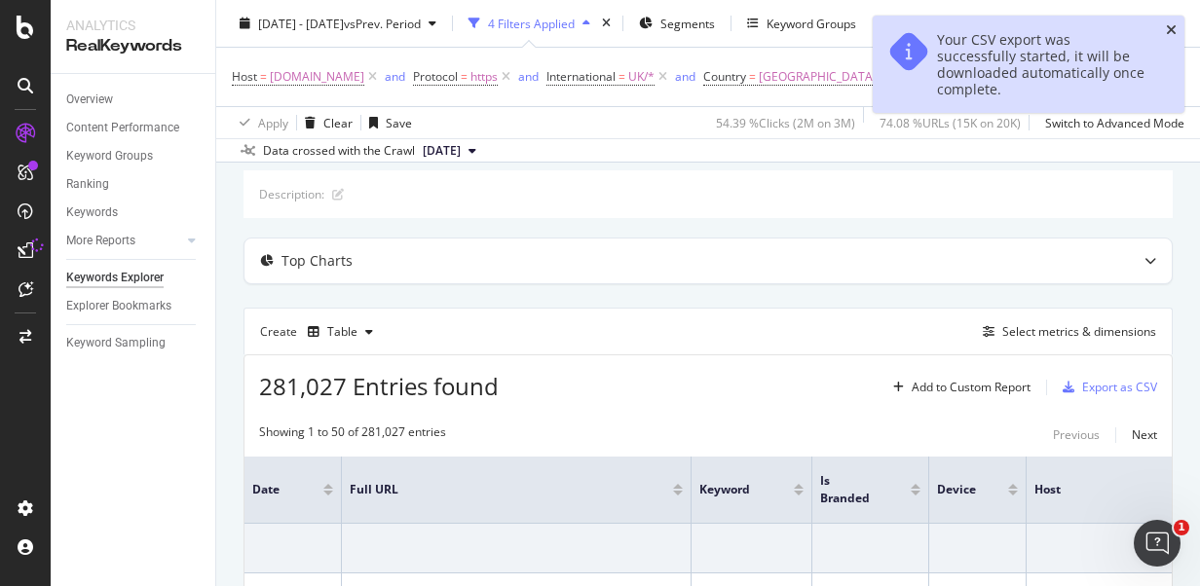
click at [1170, 25] on icon "close toast" at bounding box center [1171, 30] width 11 height 14
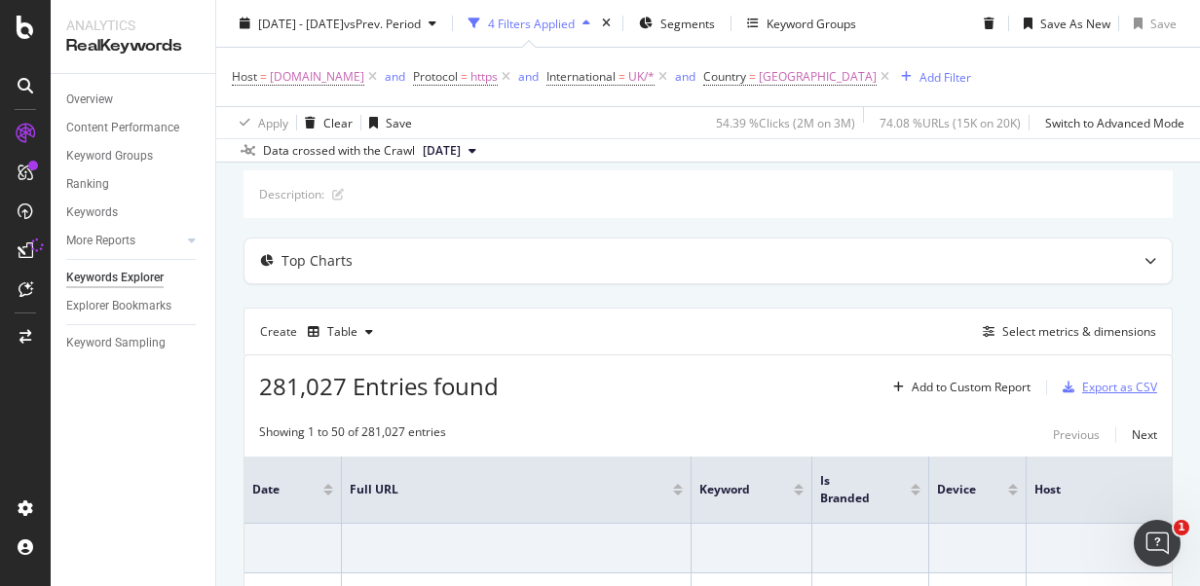
click at [1082, 390] on div "Export as CSV" at bounding box center [1119, 387] width 75 height 17
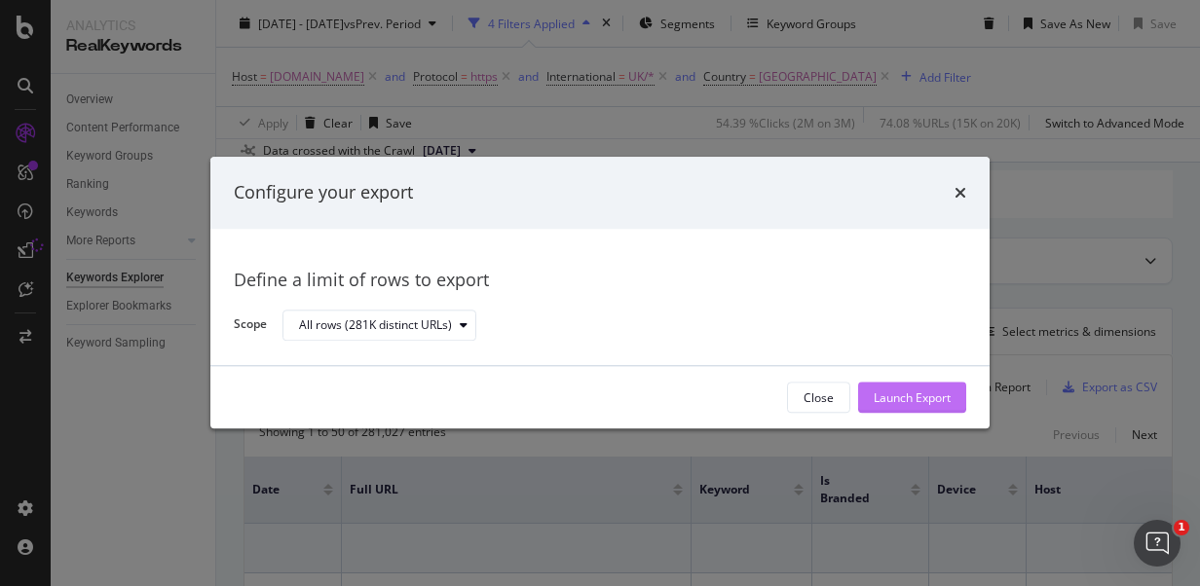
click at [915, 392] on div "Launch Export" at bounding box center [912, 398] width 77 height 17
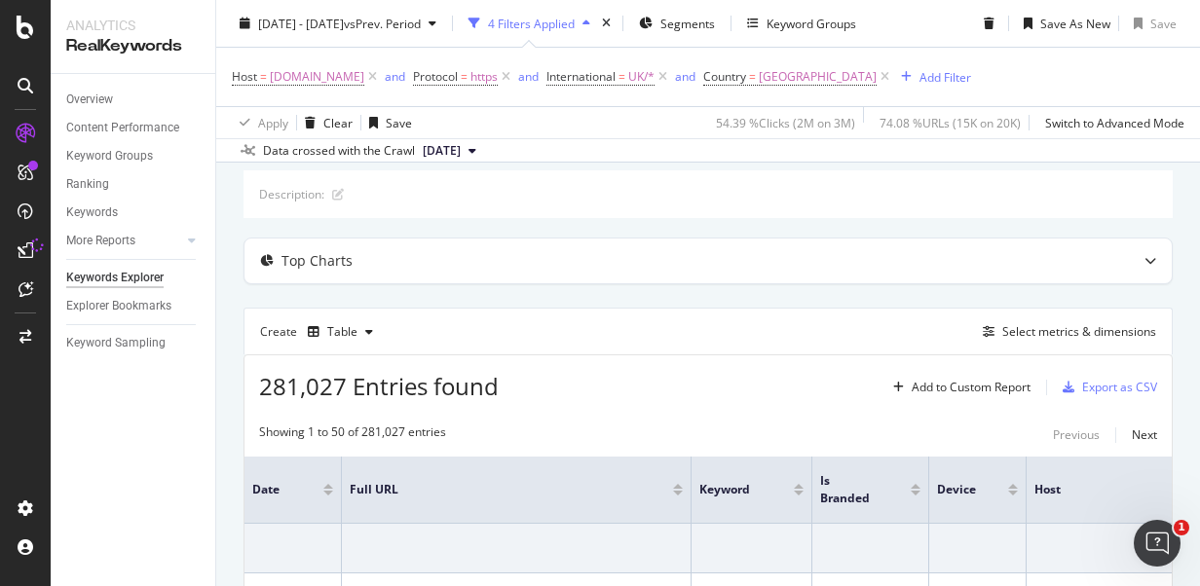
click at [1111, 94] on div "Host = [DOMAIN_NAME] and Protocol = https and International = UK/* and Country …" at bounding box center [708, 77] width 952 height 58
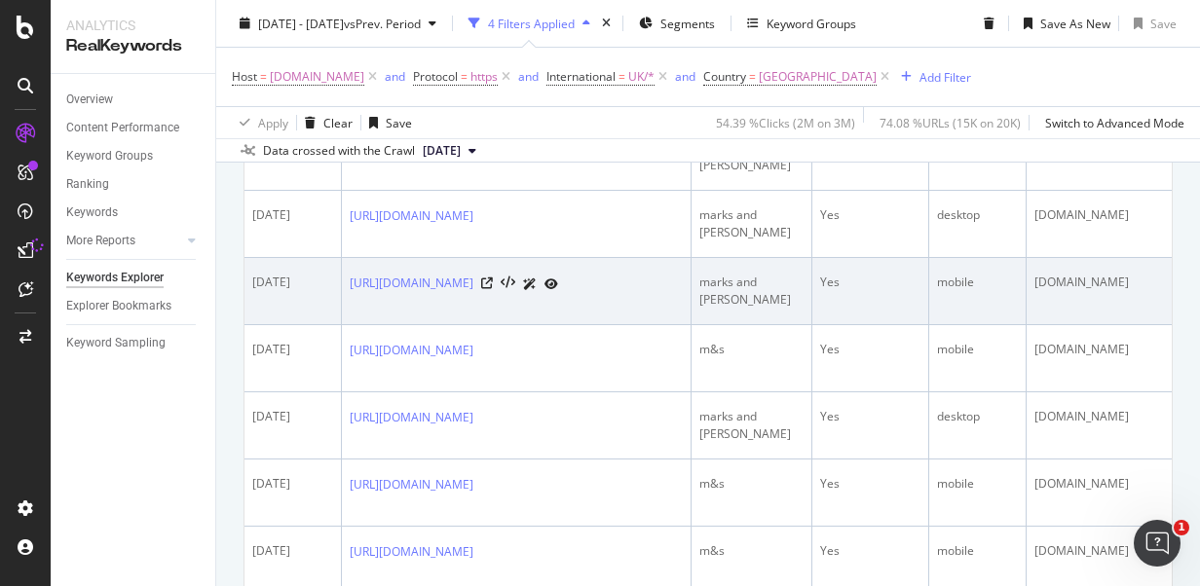
scroll to position [195, 0]
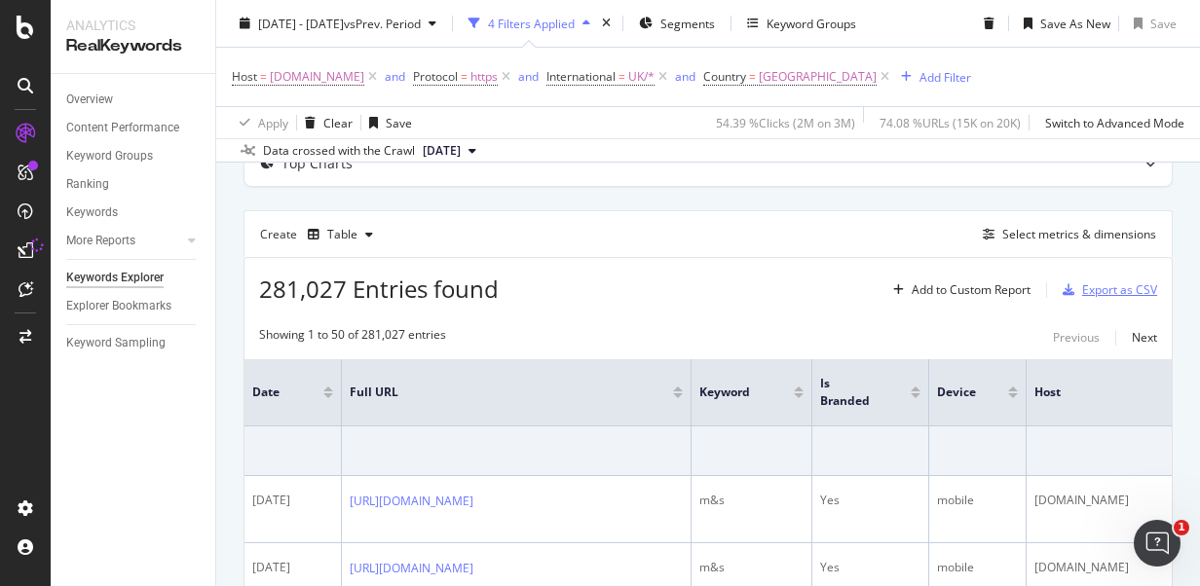
click at [1113, 288] on div "Export as CSV" at bounding box center [1119, 289] width 75 height 17
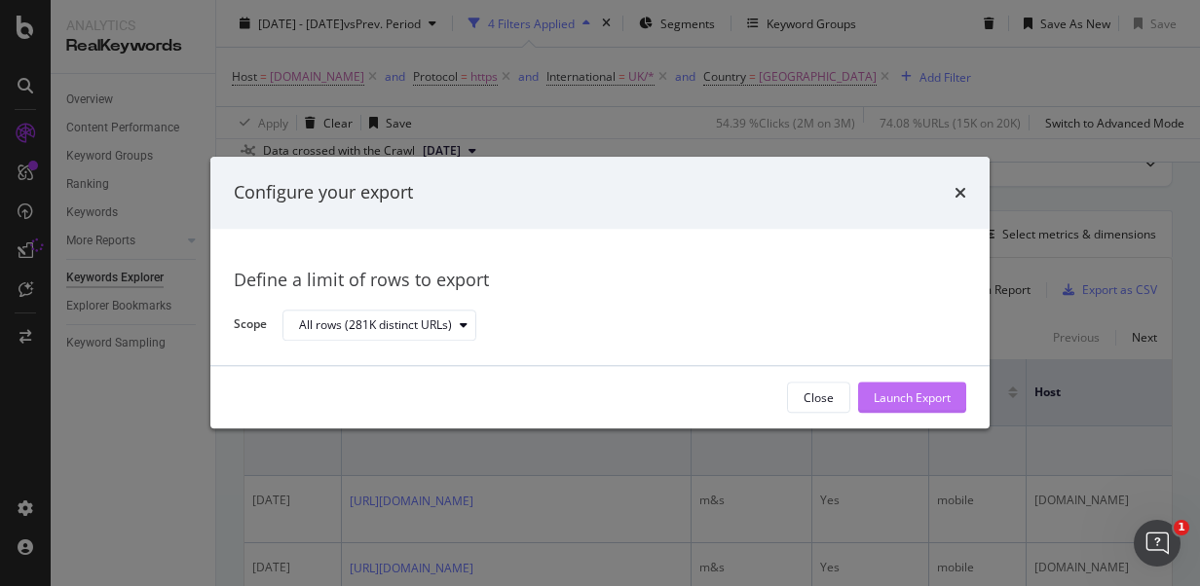
click at [924, 388] on div "Launch Export" at bounding box center [912, 398] width 77 height 29
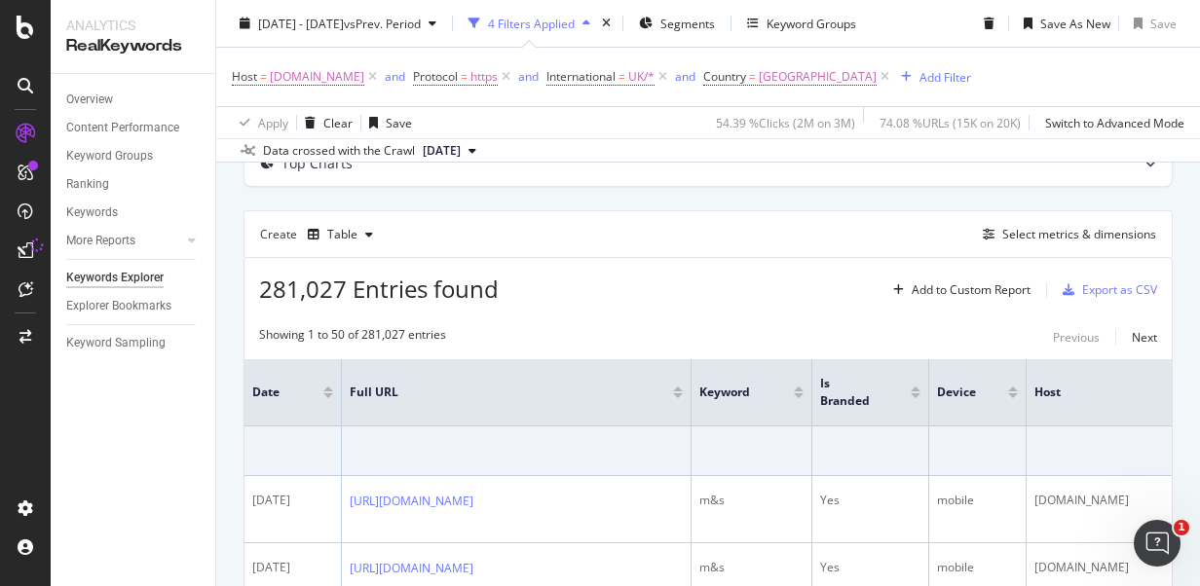
click at [1055, 66] on div "Host = [DOMAIN_NAME] and Protocol = https and International = UK/* and Country …" at bounding box center [708, 77] width 952 height 58
click at [594, 287] on div "281,027 Entries found Add to Custom Report Export as CSV" at bounding box center [707, 282] width 927 height 48
